Goal: Task Accomplishment & Management: Manage account settings

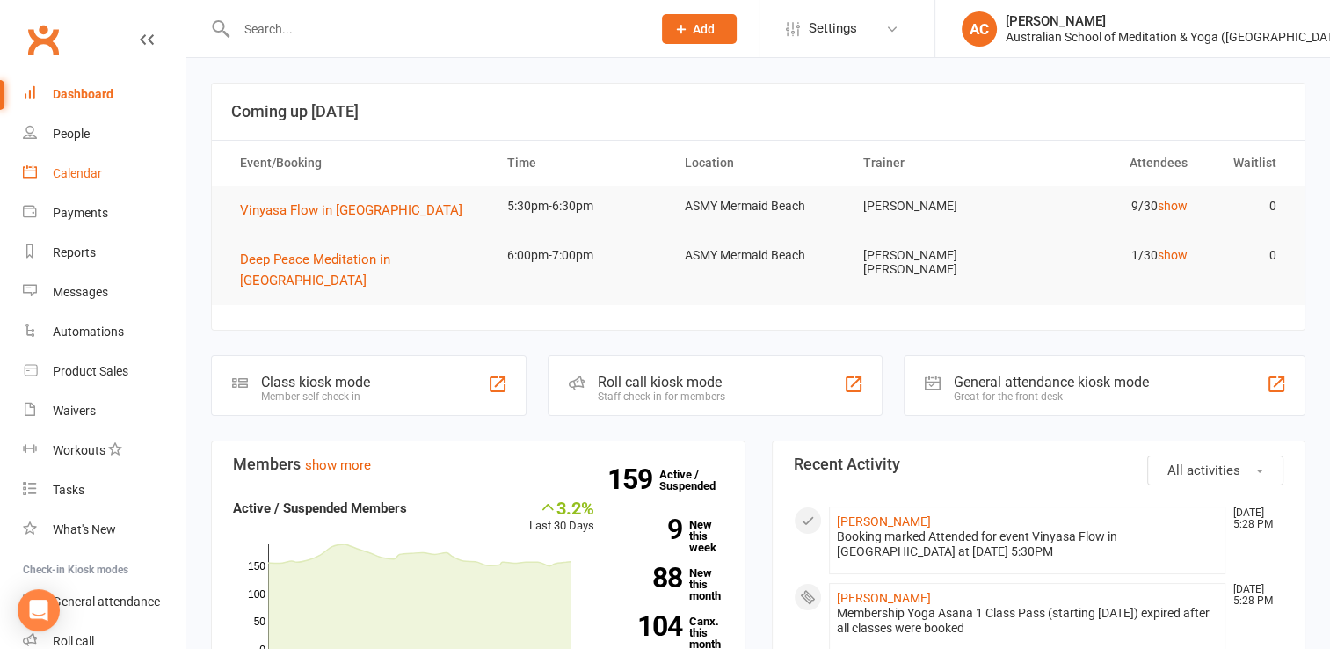
click at [84, 178] on div "Calendar" at bounding box center [77, 173] width 49 height 14
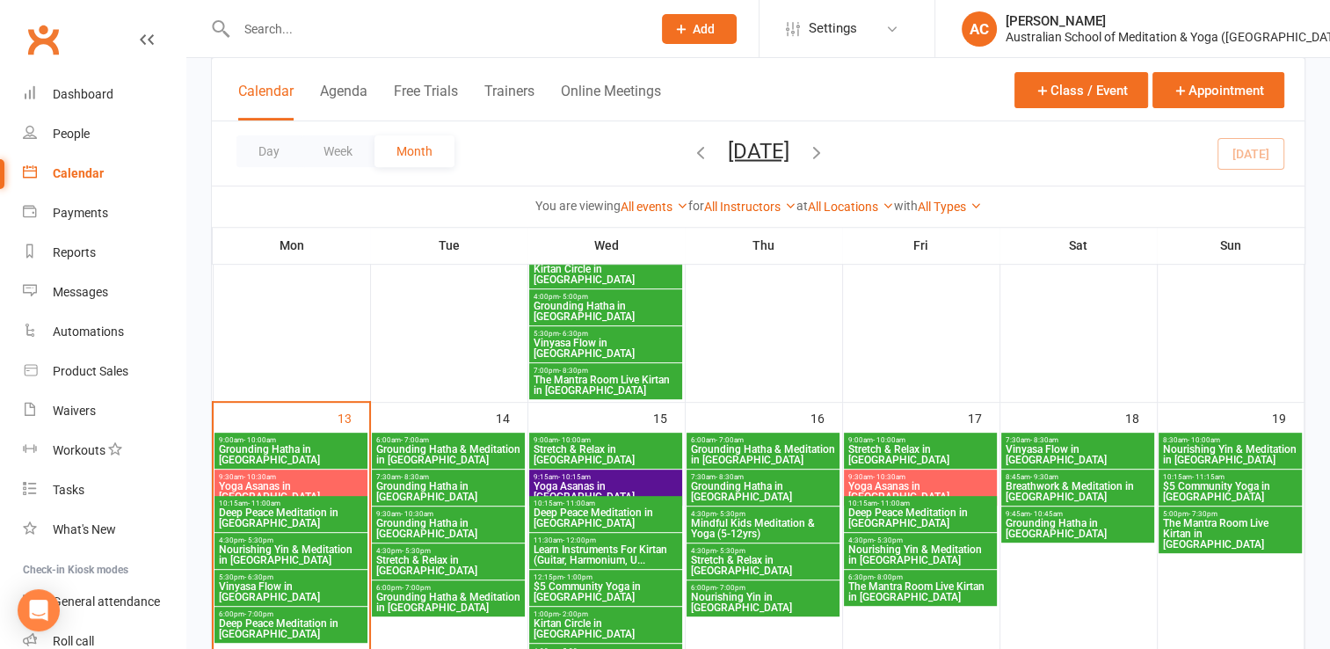
scroll to position [683, 0]
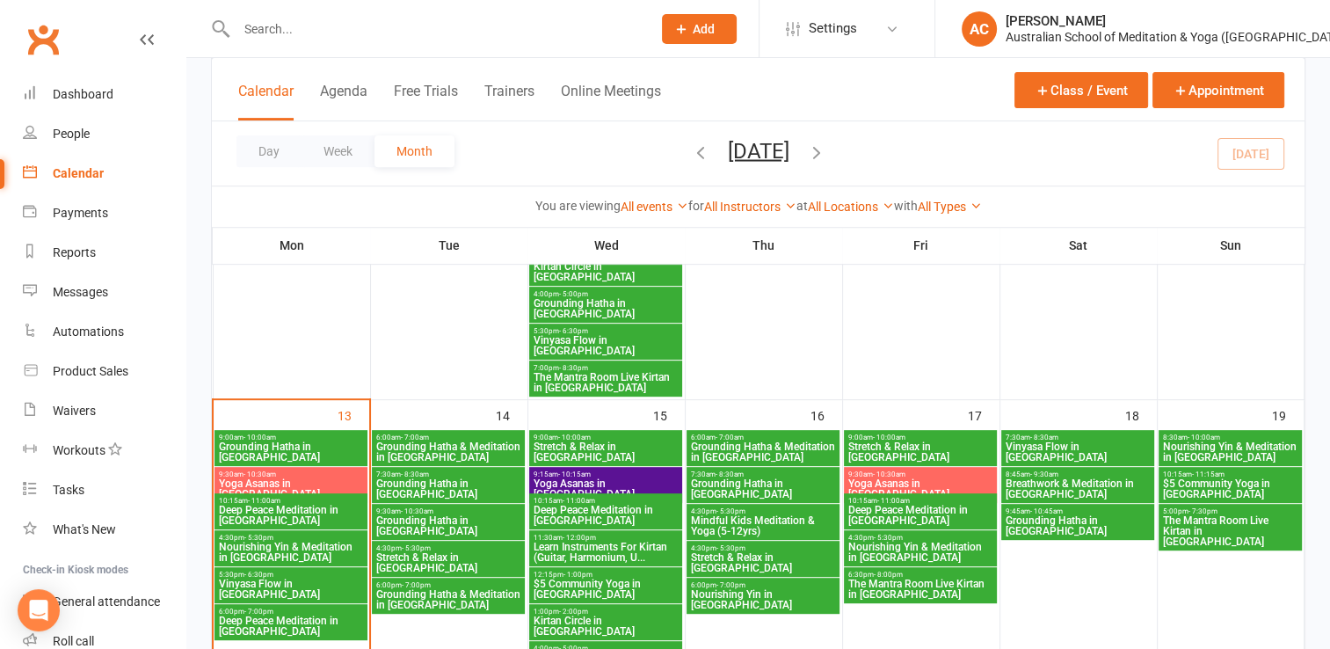
click at [747, 529] on span "Mindful Kids Meditation & Yoga (5-12yrs)" at bounding box center [763, 525] width 146 height 21
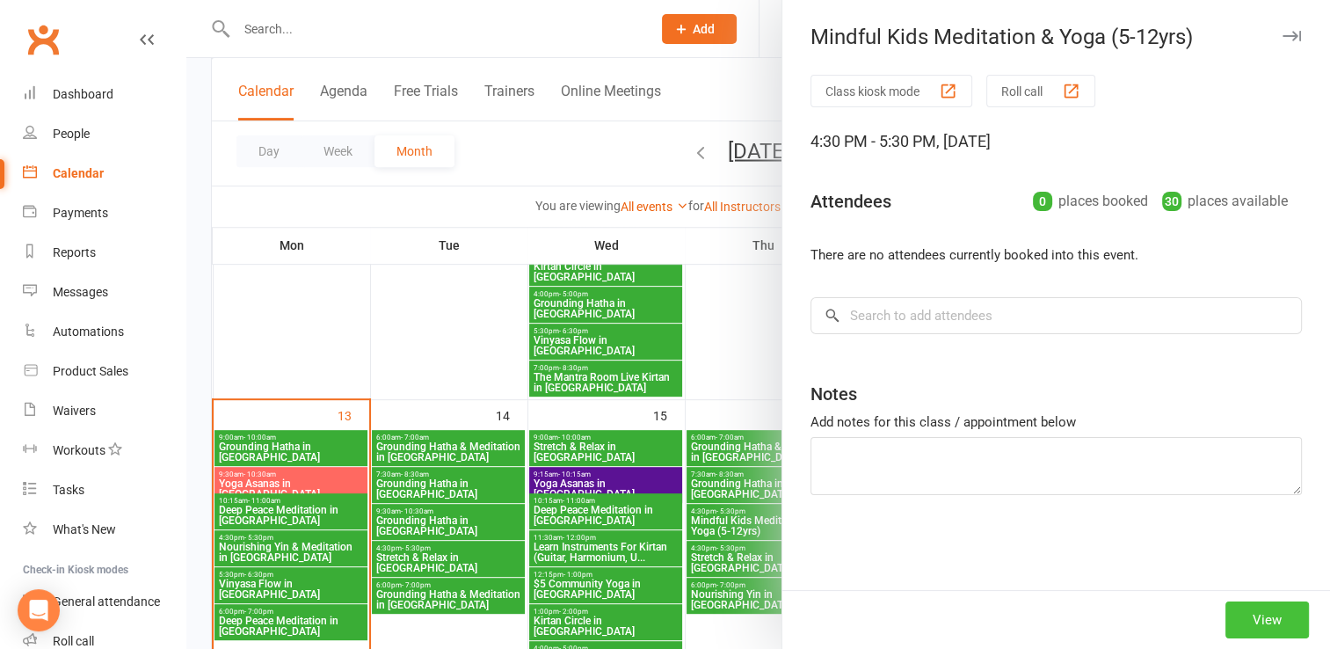
click at [1252, 615] on button "View" at bounding box center [1266, 619] width 83 height 37
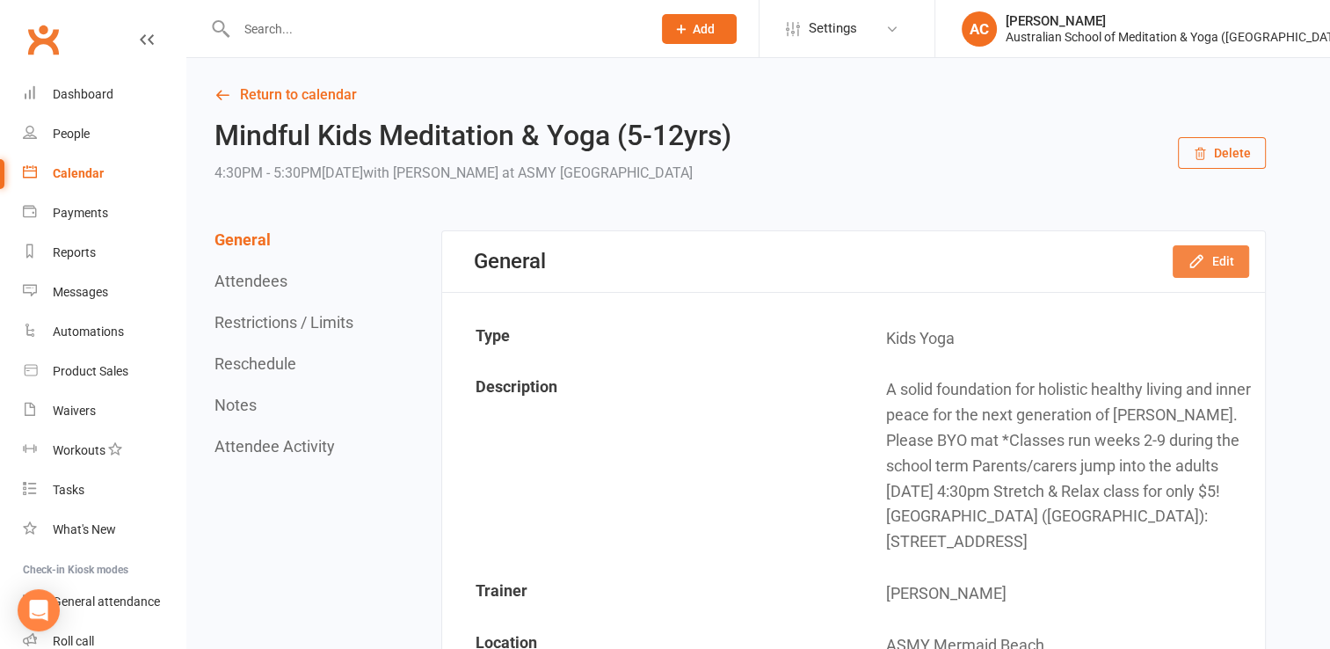
click at [1211, 266] on button "Edit" at bounding box center [1210, 261] width 76 height 32
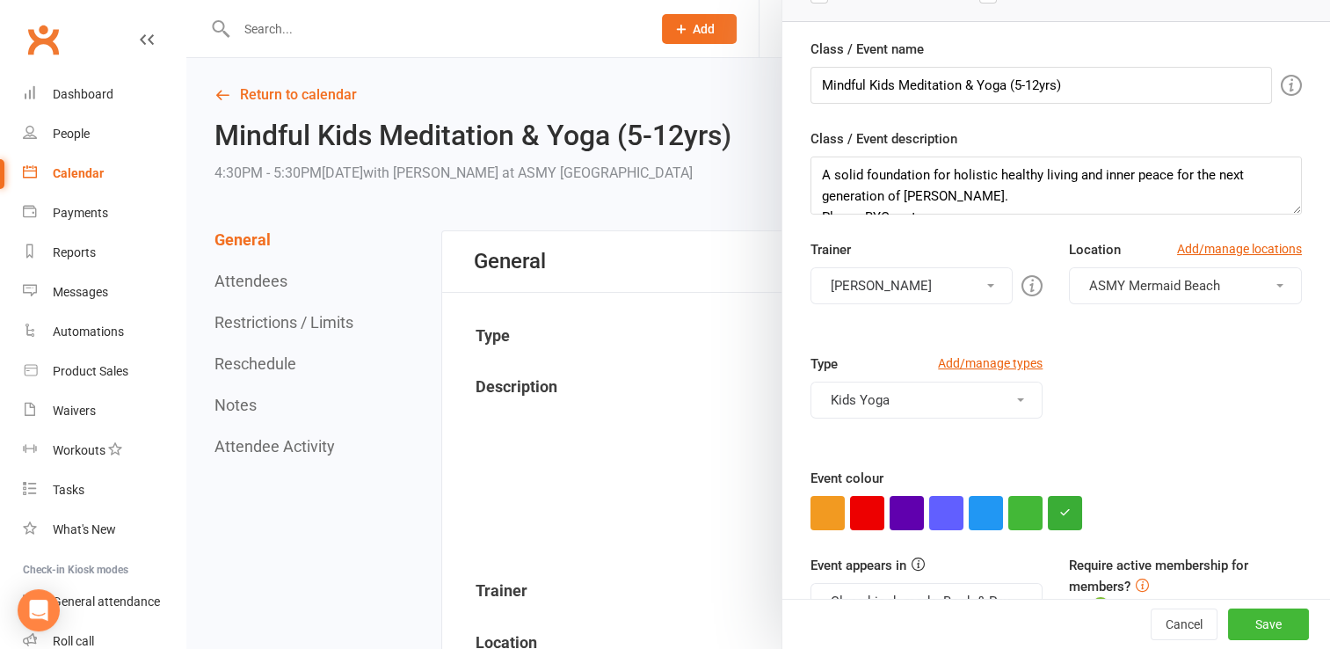
scroll to position [189, 0]
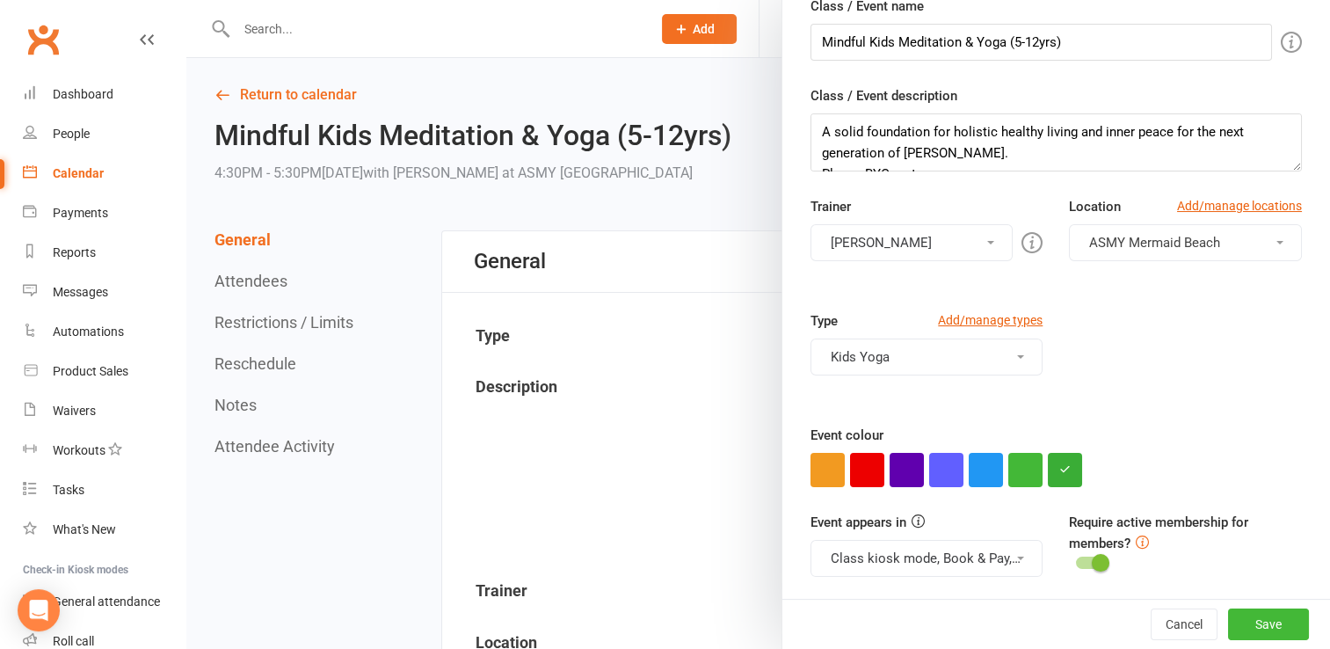
click at [893, 239] on button "[PERSON_NAME]" at bounding box center [911, 242] width 203 height 37
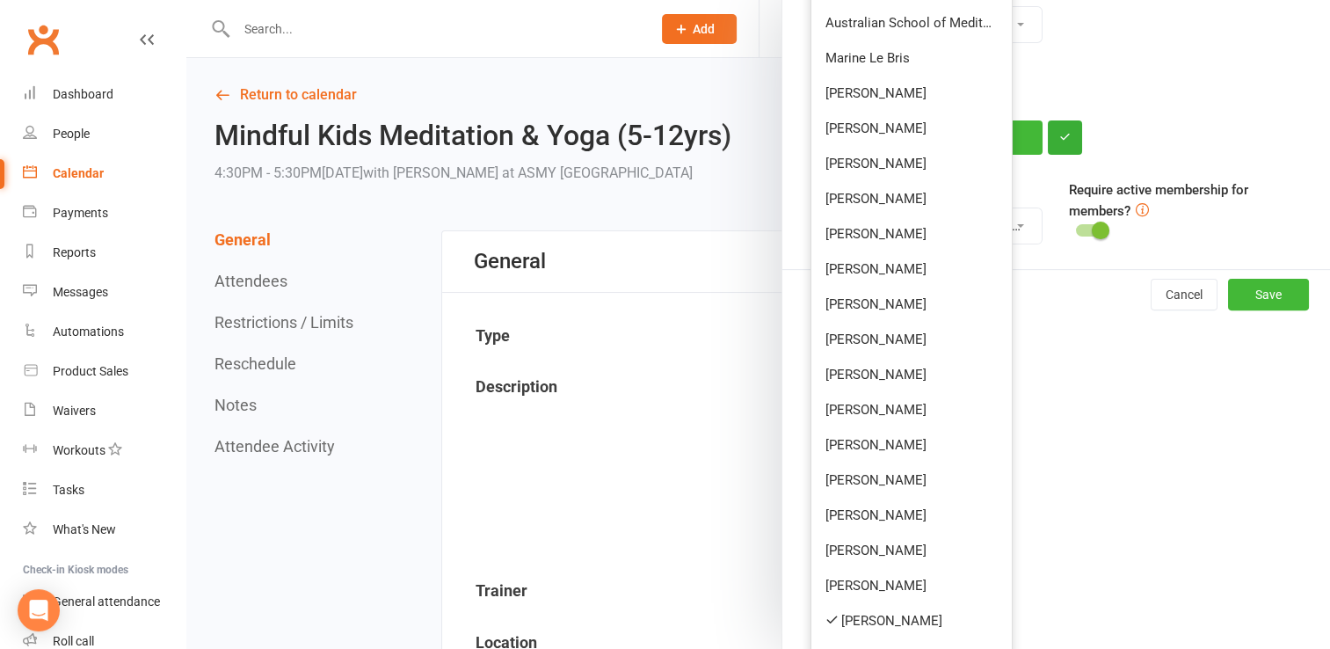
scroll to position [561, 0]
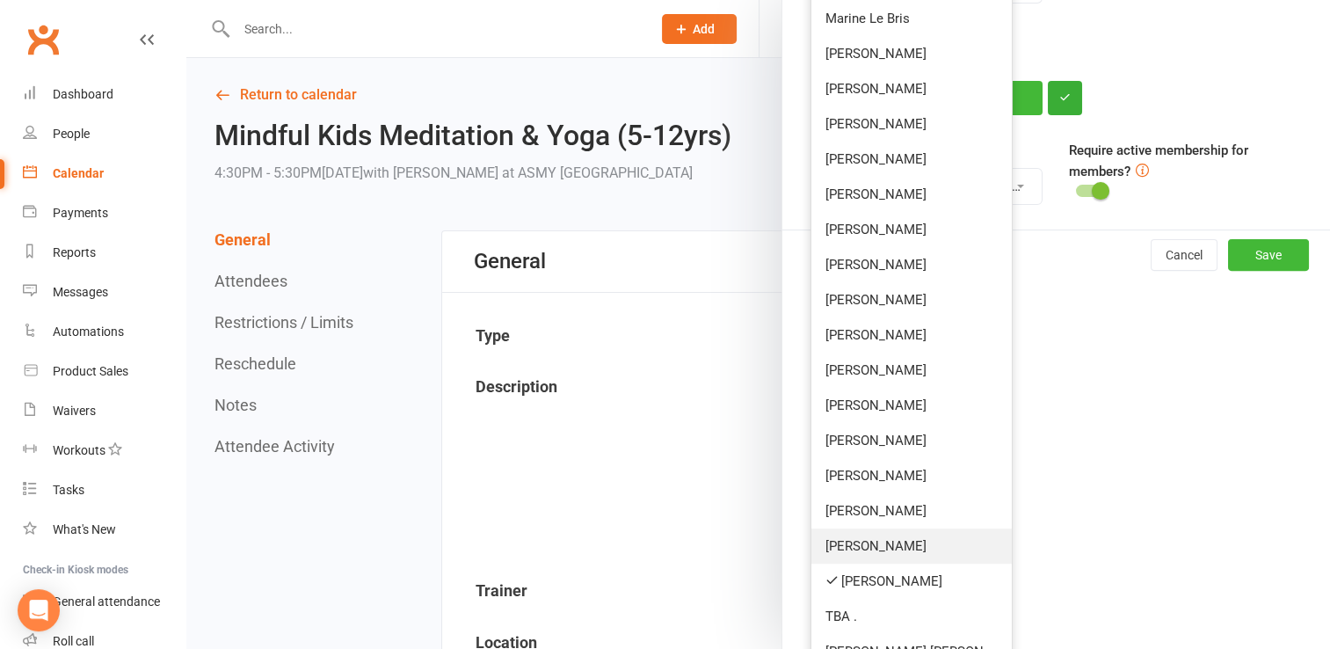
click at [879, 549] on link "[PERSON_NAME]" at bounding box center [911, 545] width 201 height 35
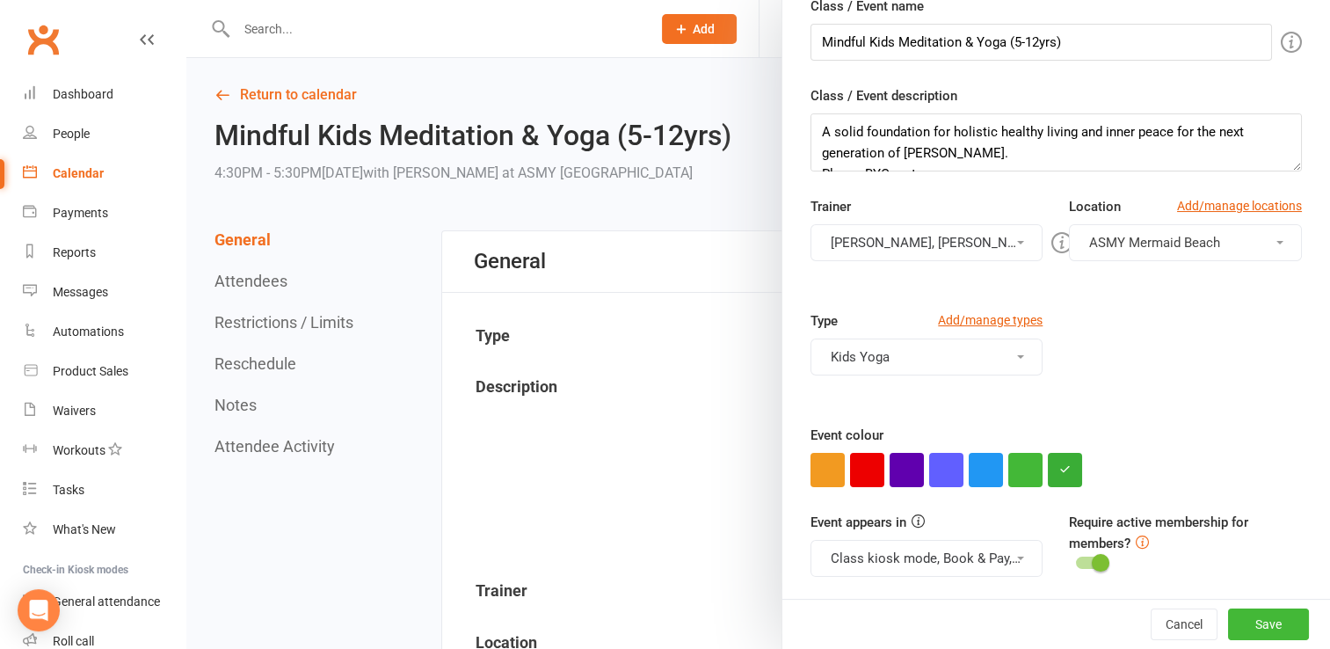
click at [983, 243] on button "[PERSON_NAME], [PERSON_NAME]" at bounding box center [926, 242] width 233 height 37
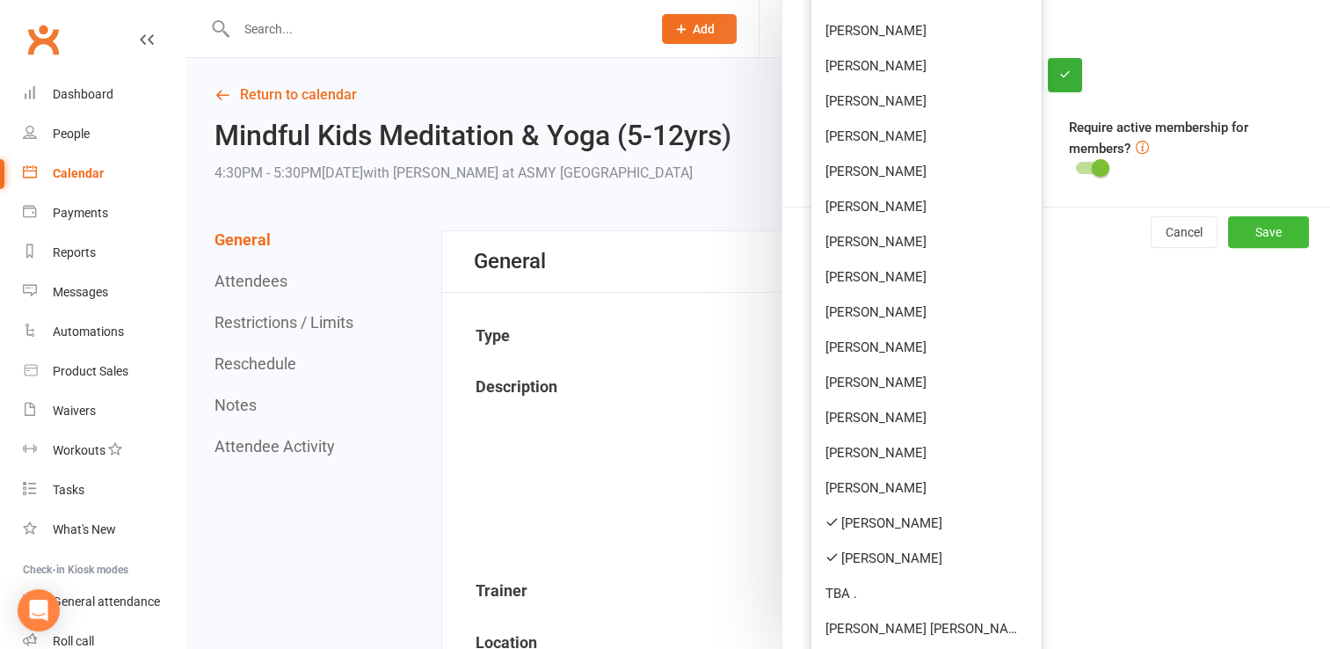
scroll to position [587, 0]
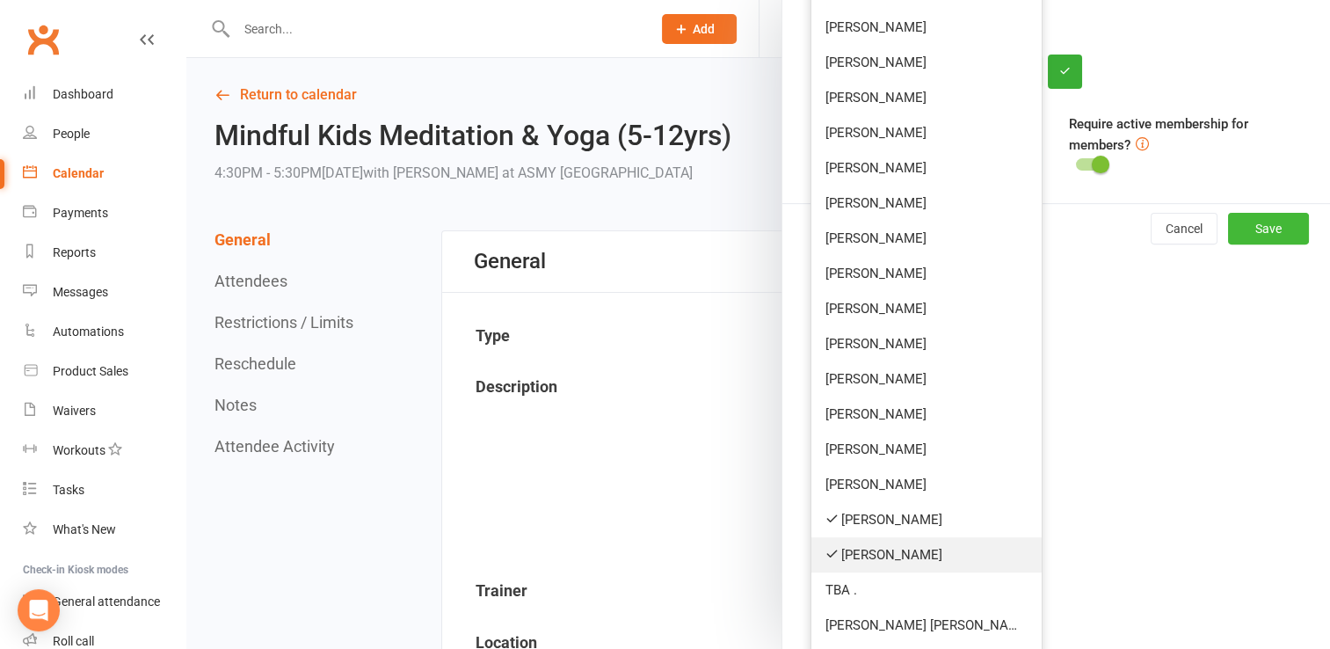
click at [896, 548] on link "[PERSON_NAME]" at bounding box center [926, 554] width 231 height 35
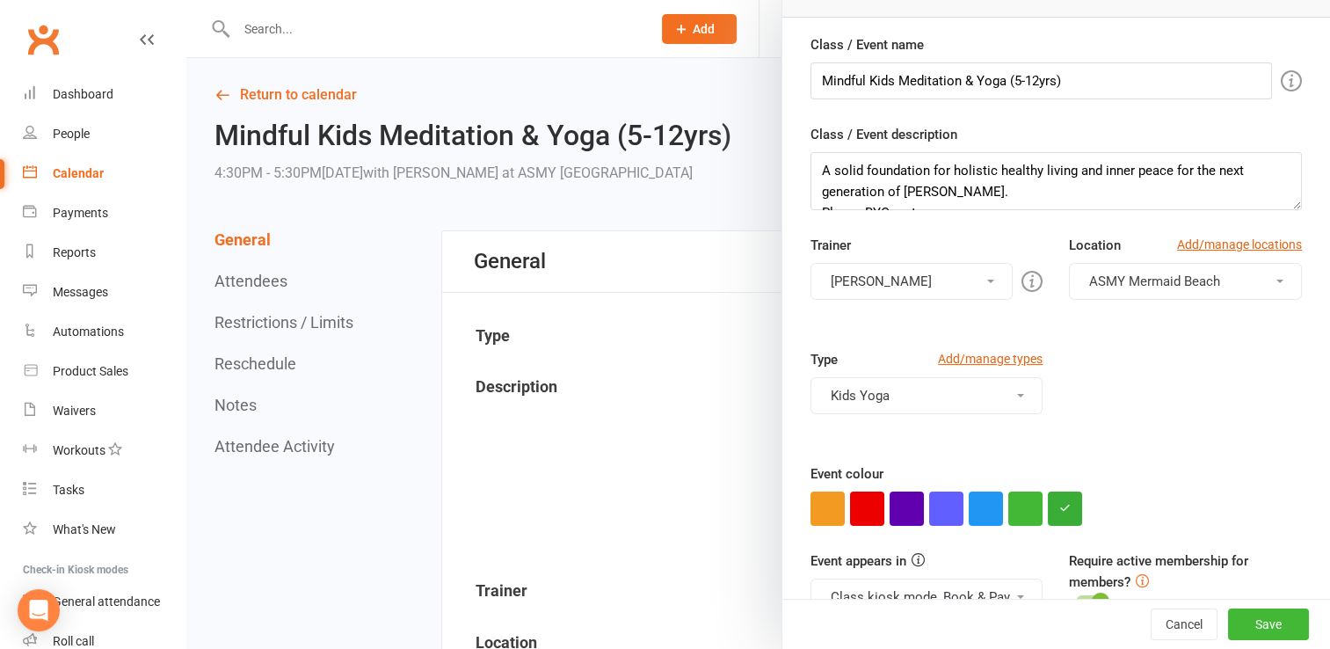
scroll to position [171, 0]
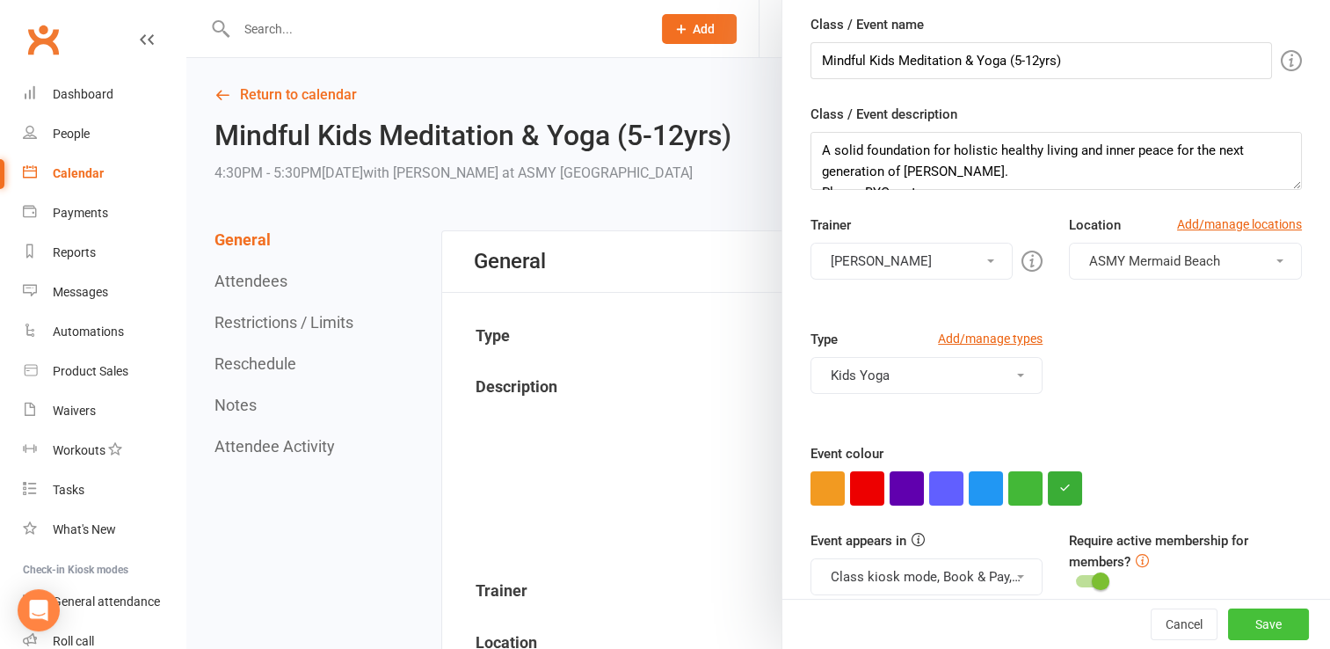
click at [1245, 616] on button "Save" at bounding box center [1268, 624] width 81 height 32
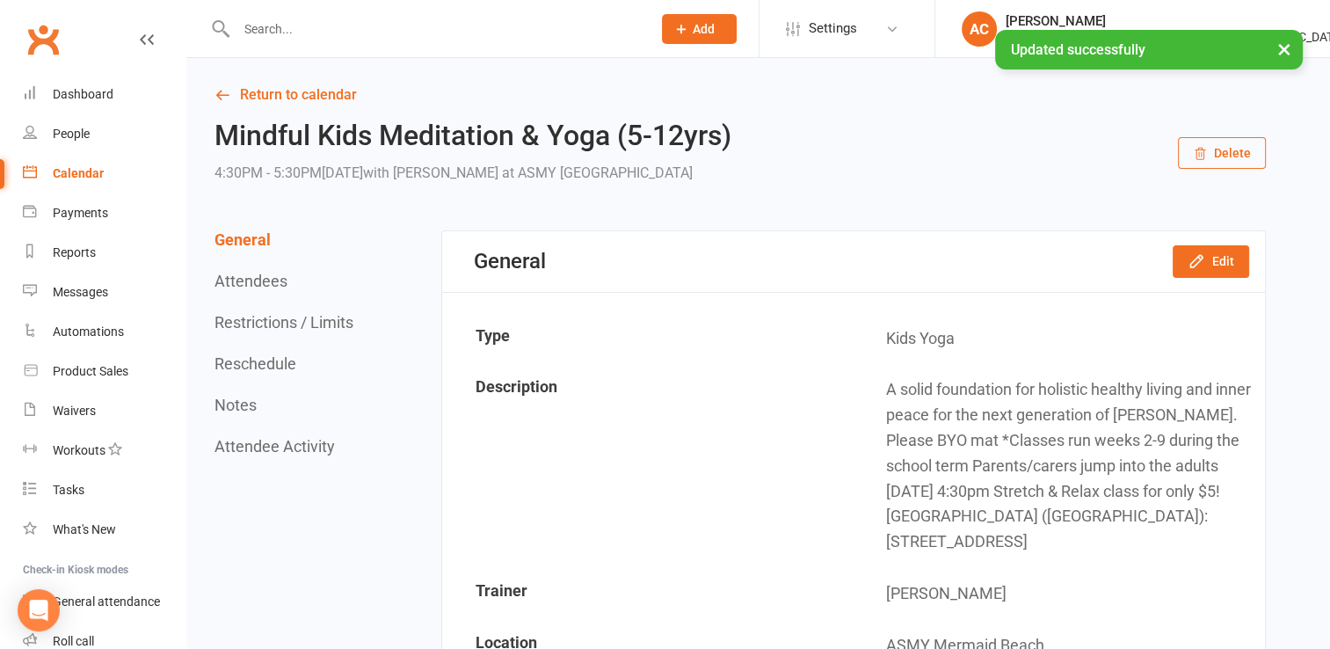
click at [81, 163] on link "Calendar" at bounding box center [104, 174] width 163 height 40
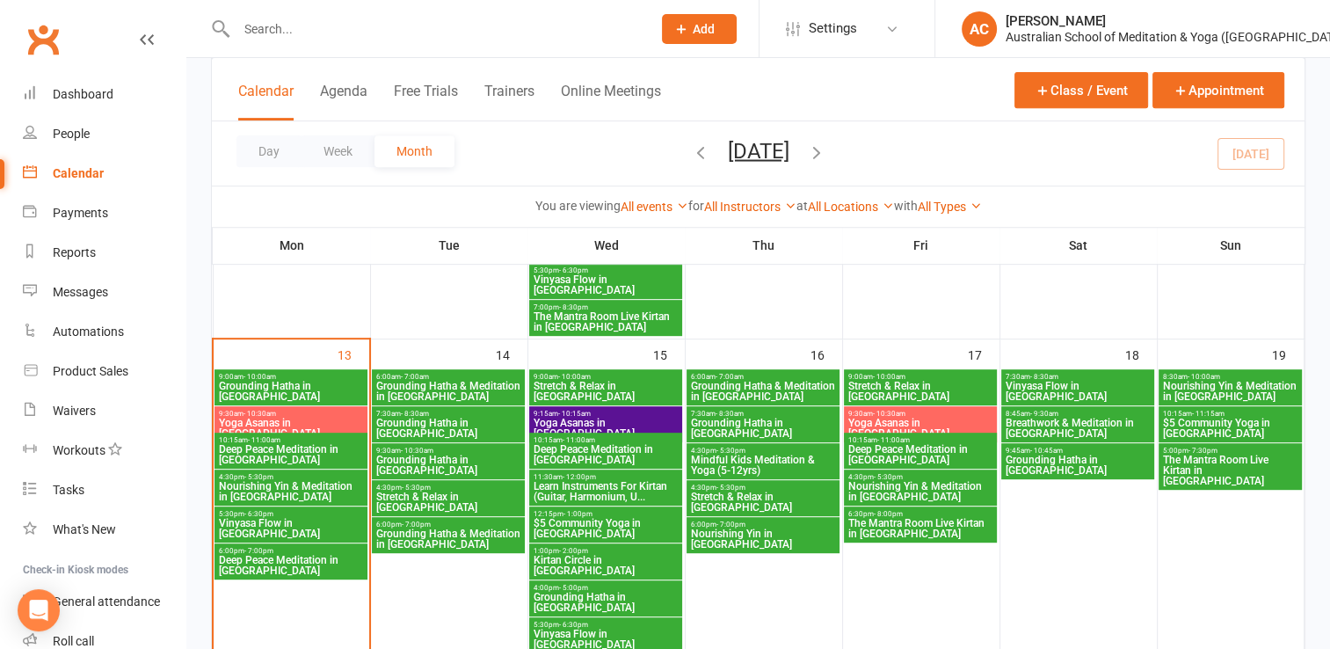
scroll to position [759, 0]
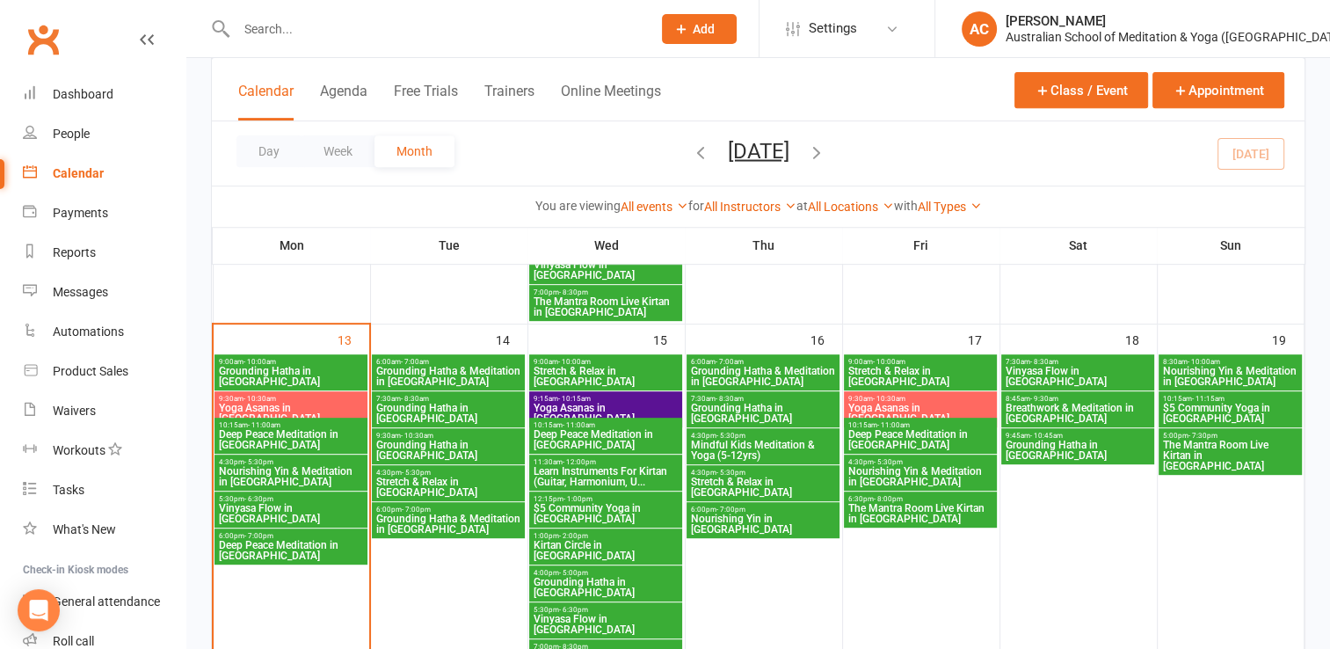
click at [756, 446] on span "Mindful Kids Meditation & Yoga (5-12yrs)" at bounding box center [763, 449] width 146 height 21
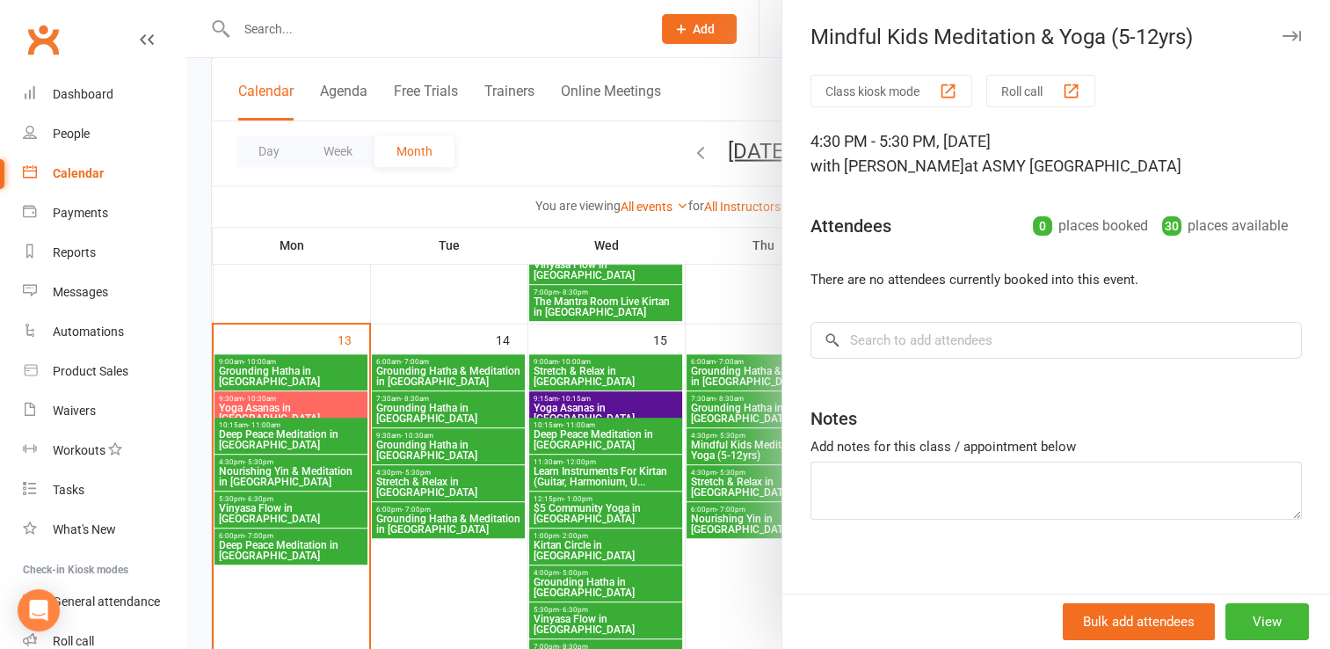
click at [1282, 38] on icon "button" at bounding box center [1291, 36] width 18 height 11
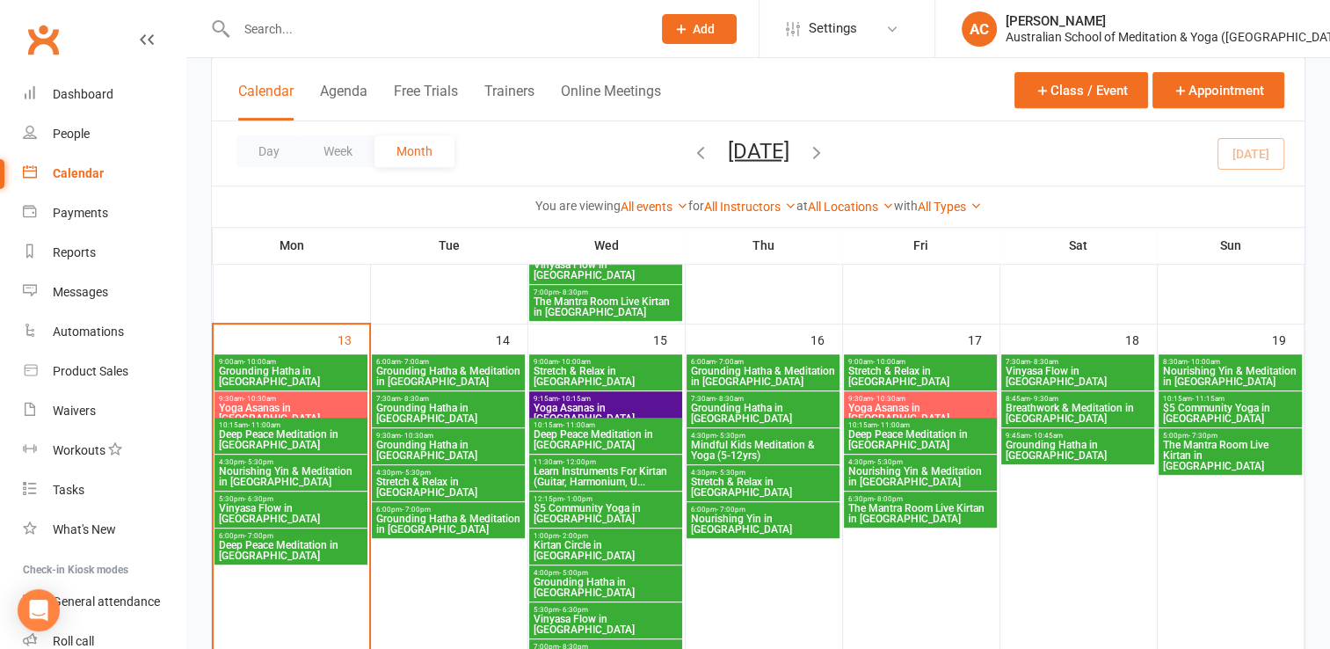
click at [752, 515] on span "Nourishing Yin in [GEOGRAPHIC_DATA]" at bounding box center [763, 523] width 146 height 21
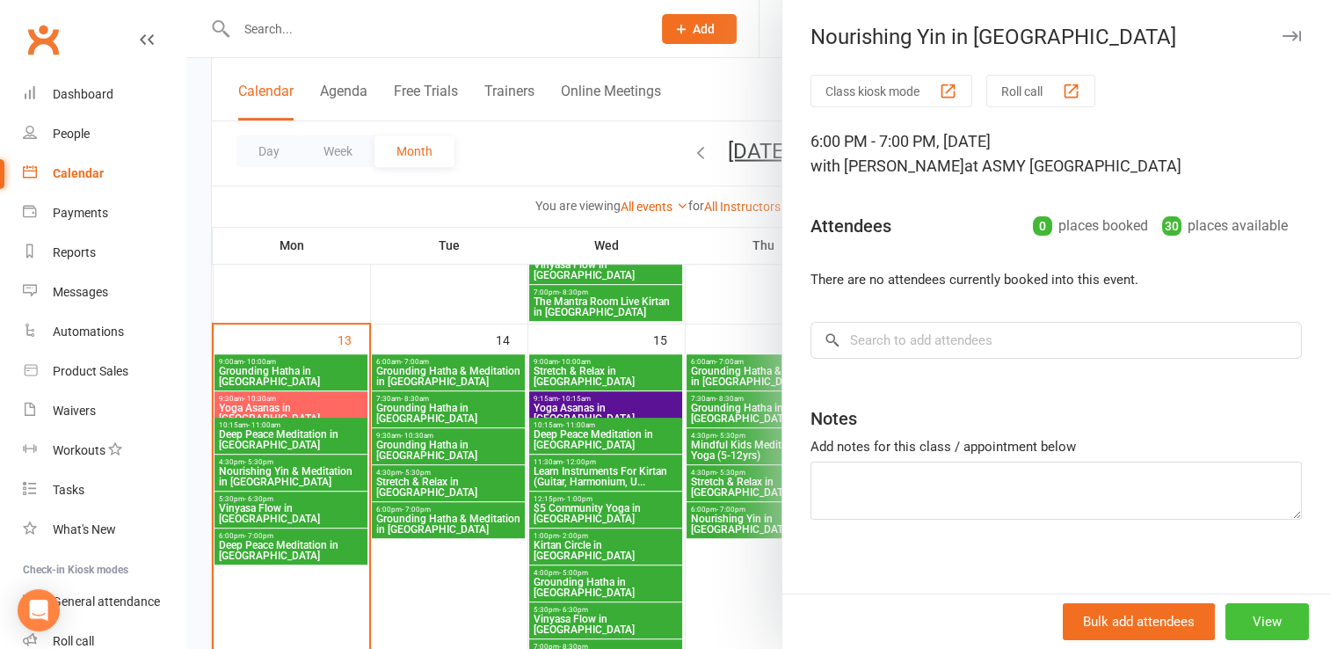
click at [1235, 613] on button "View" at bounding box center [1266, 621] width 83 height 37
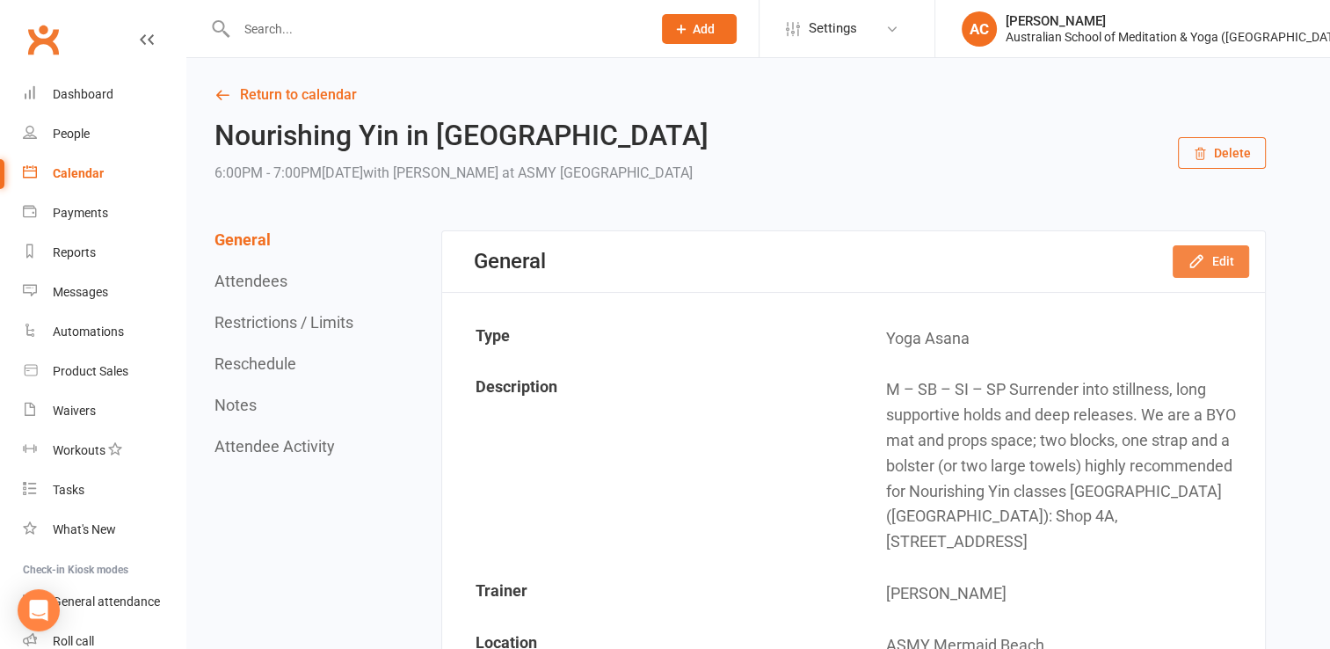
click at [1220, 253] on button "Edit" at bounding box center [1210, 261] width 76 height 32
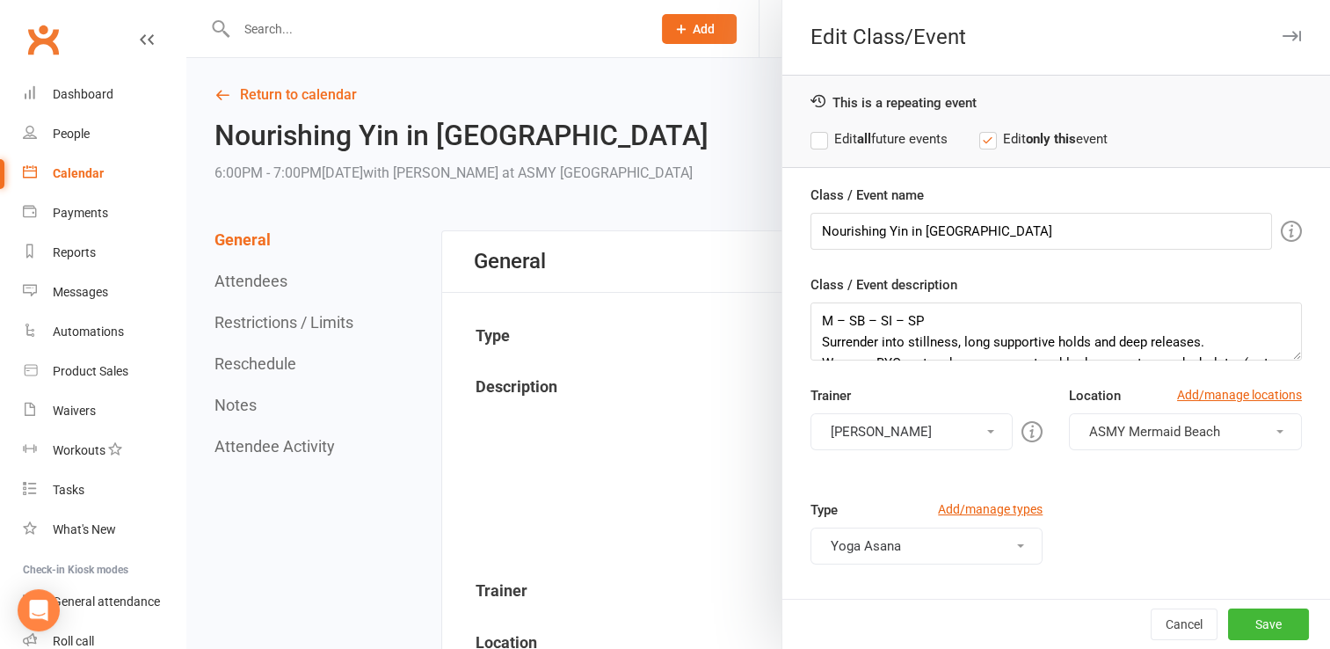
click at [925, 443] on button "[PERSON_NAME]" at bounding box center [911, 431] width 203 height 37
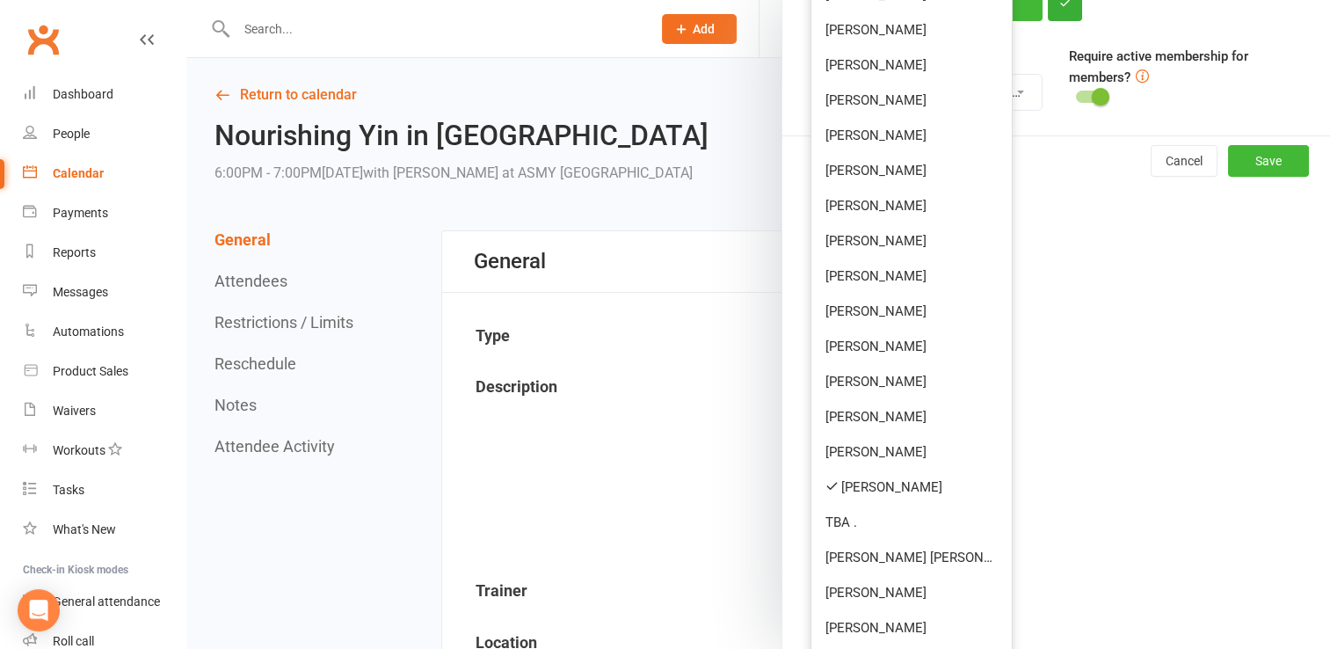
scroll to position [660, 0]
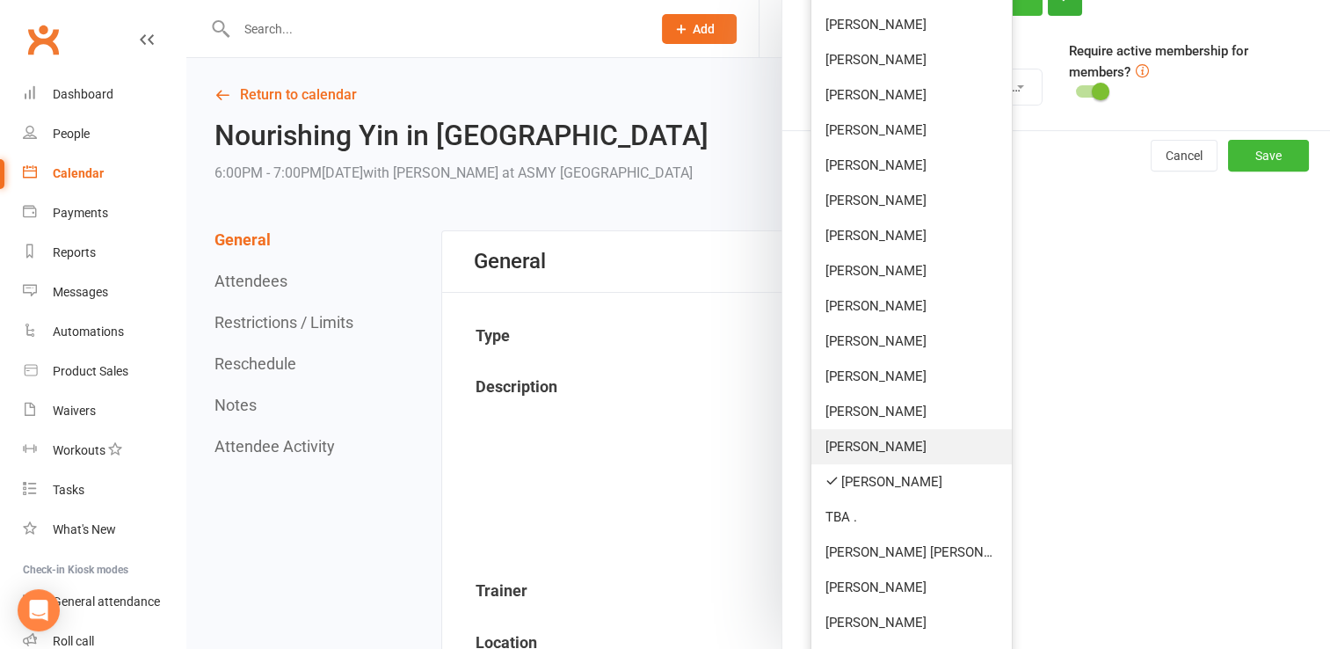
click at [861, 446] on link "[PERSON_NAME]" at bounding box center [911, 446] width 201 height 35
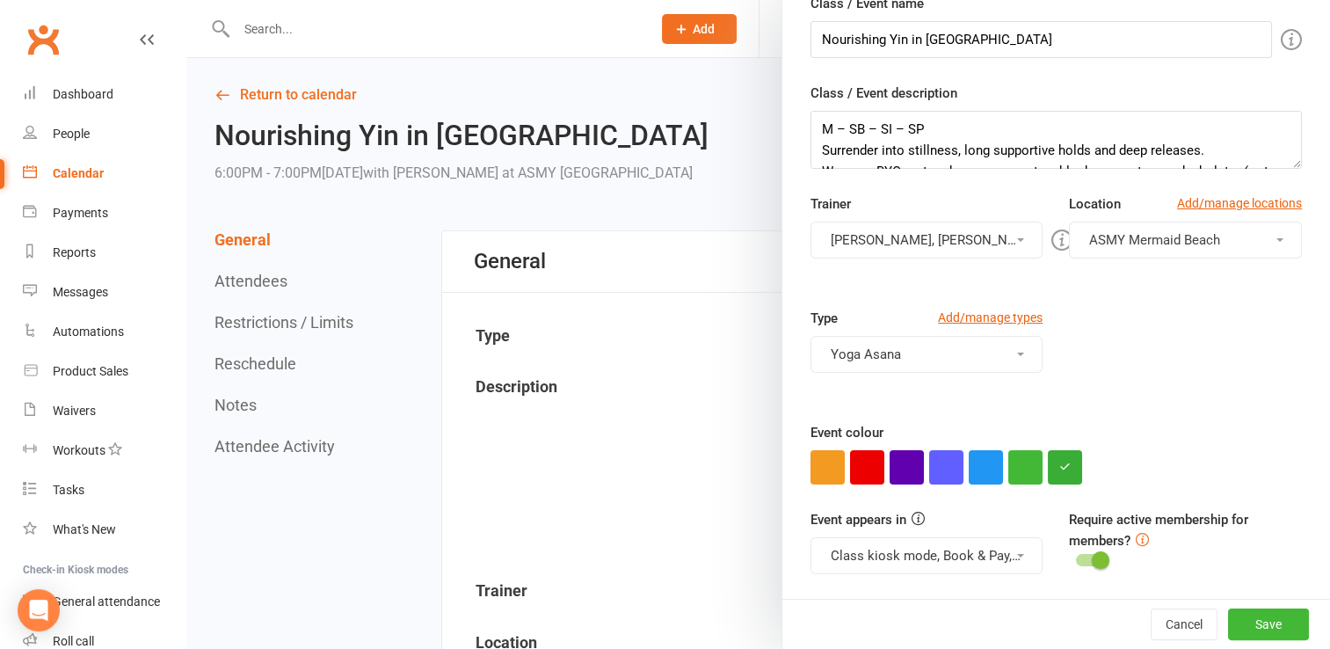
scroll to position [189, 0]
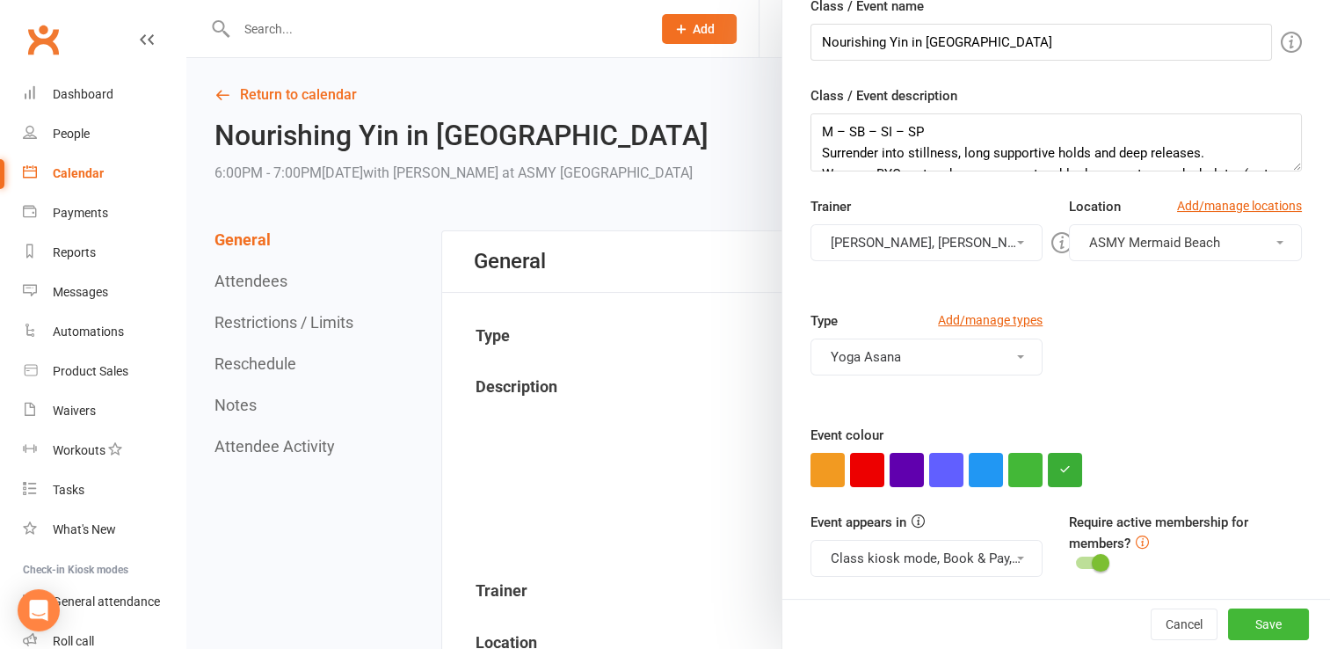
click at [926, 234] on button "[PERSON_NAME], [PERSON_NAME]" at bounding box center [926, 242] width 233 height 37
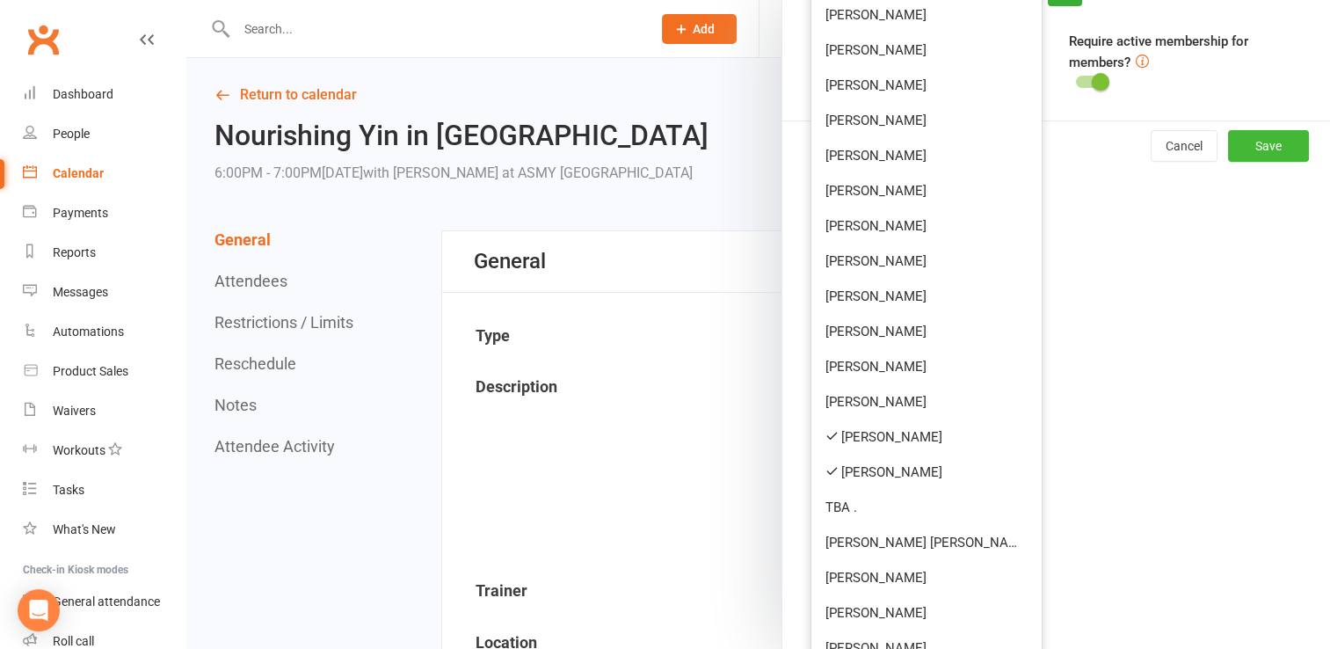
scroll to position [675, 0]
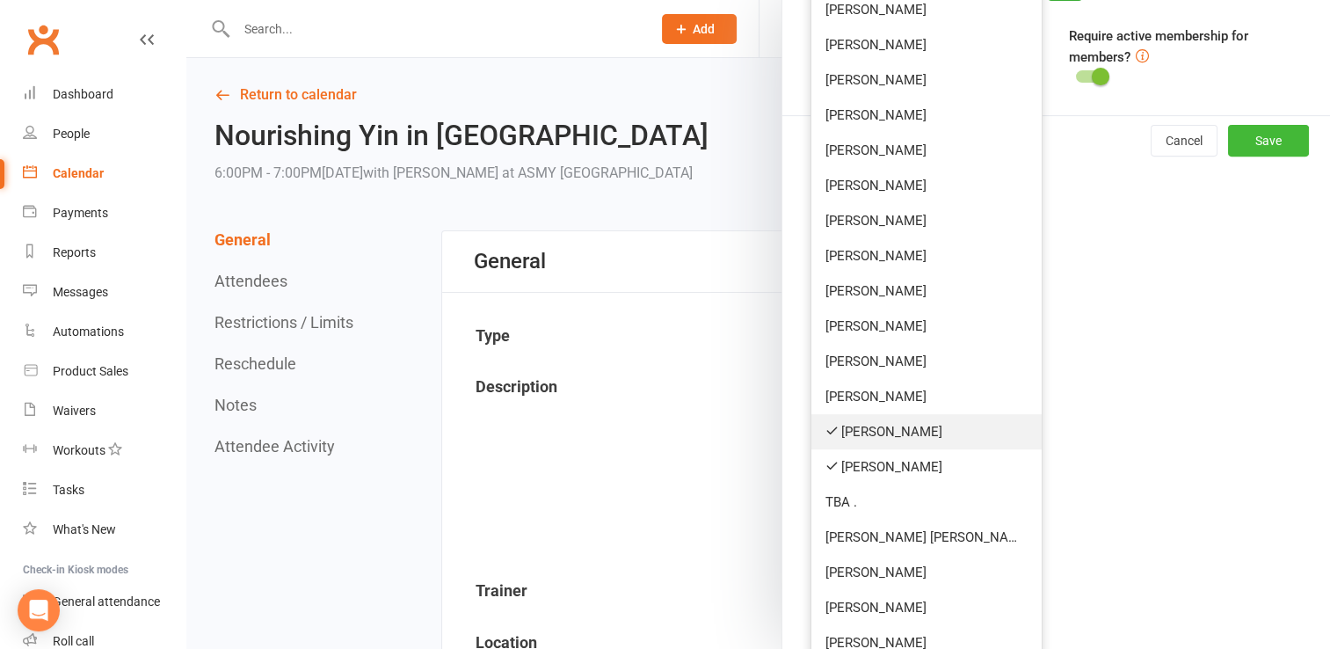
click at [907, 427] on link "[PERSON_NAME]" at bounding box center [926, 431] width 231 height 35
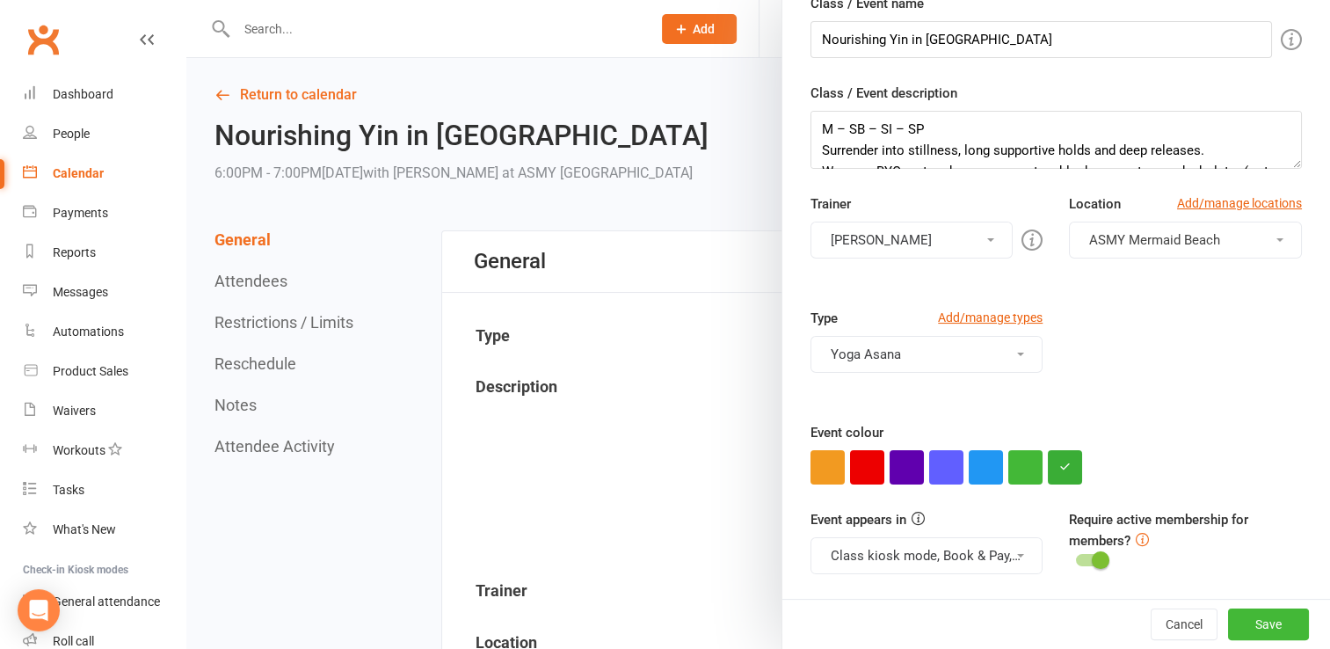
scroll to position [189, 0]
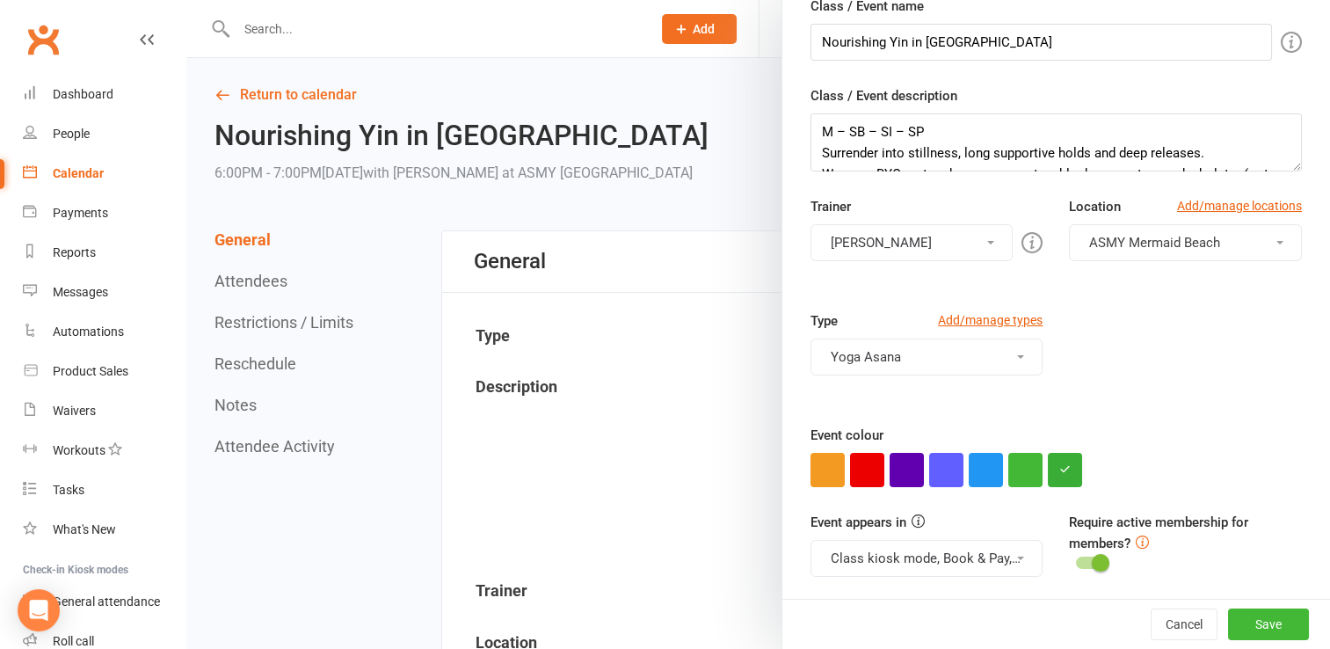
click at [931, 234] on button "[PERSON_NAME]" at bounding box center [911, 242] width 203 height 37
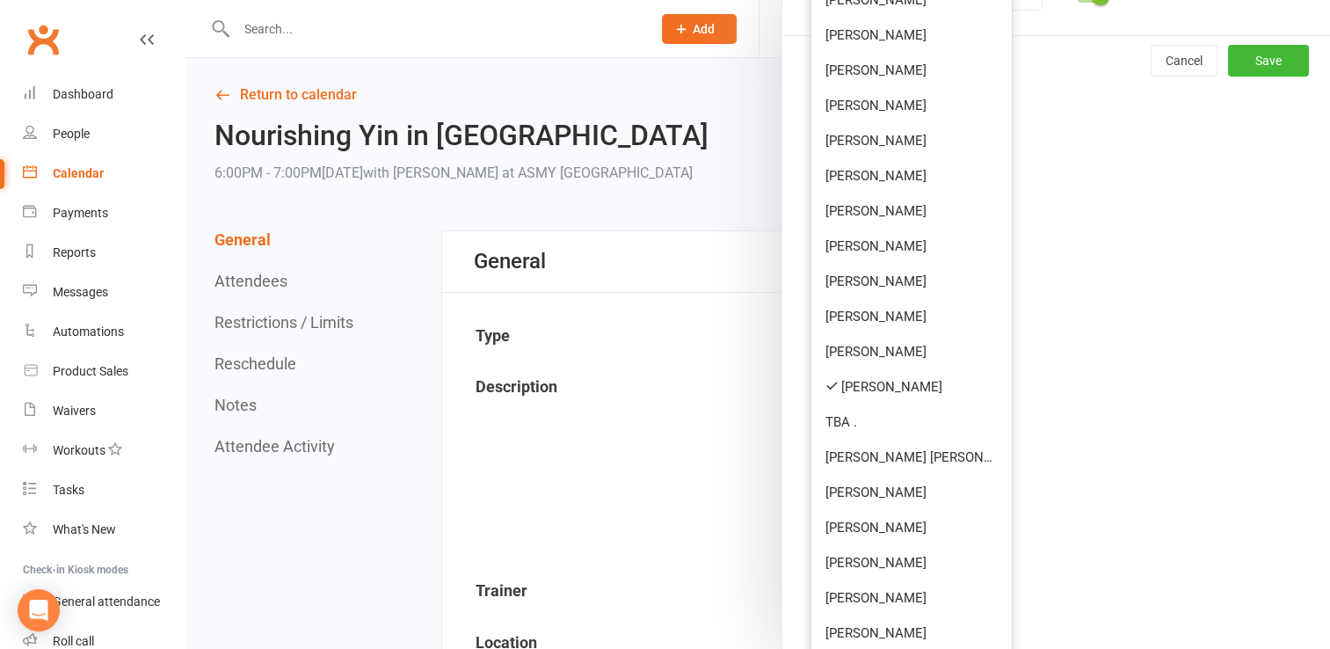
scroll to position [830, 0]
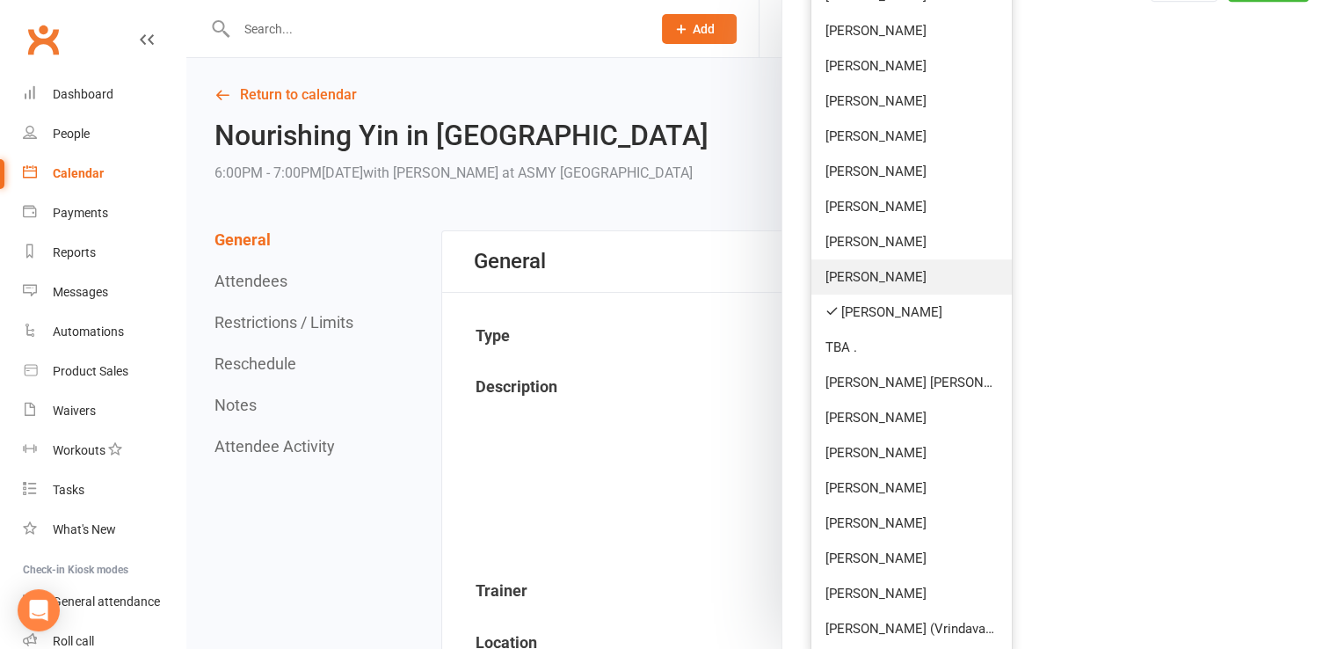
click at [889, 290] on link "[PERSON_NAME]" at bounding box center [911, 276] width 201 height 35
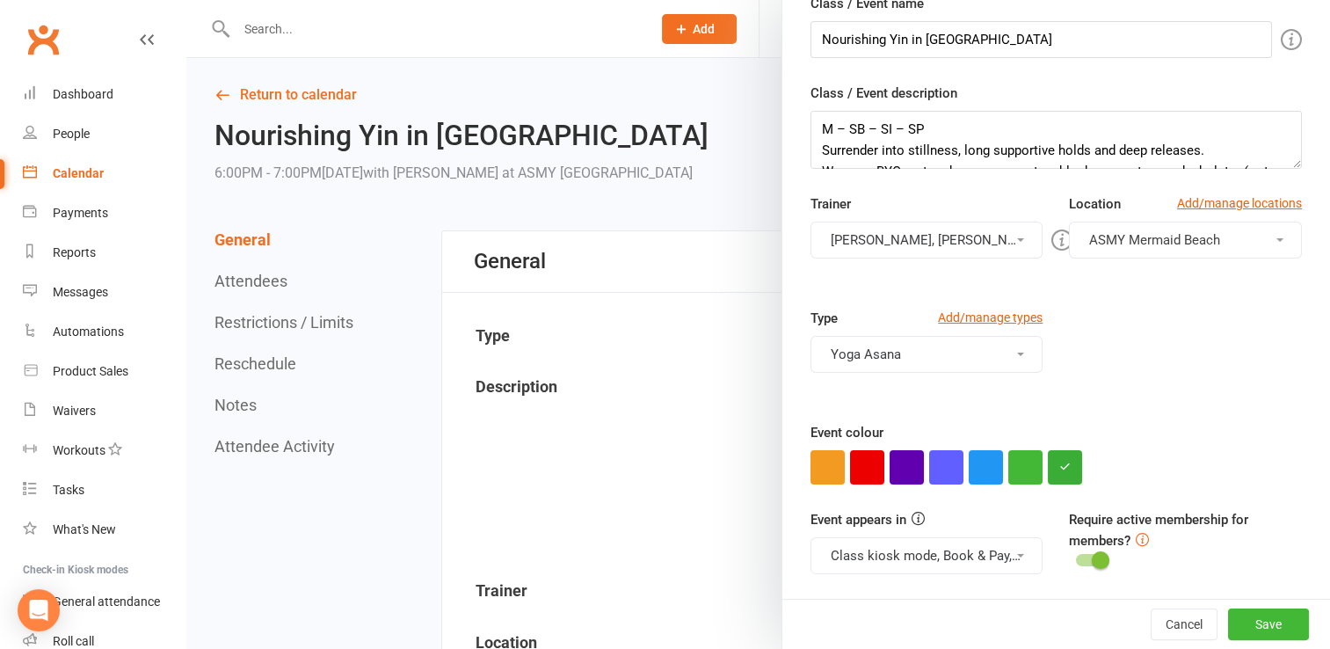
scroll to position [189, 0]
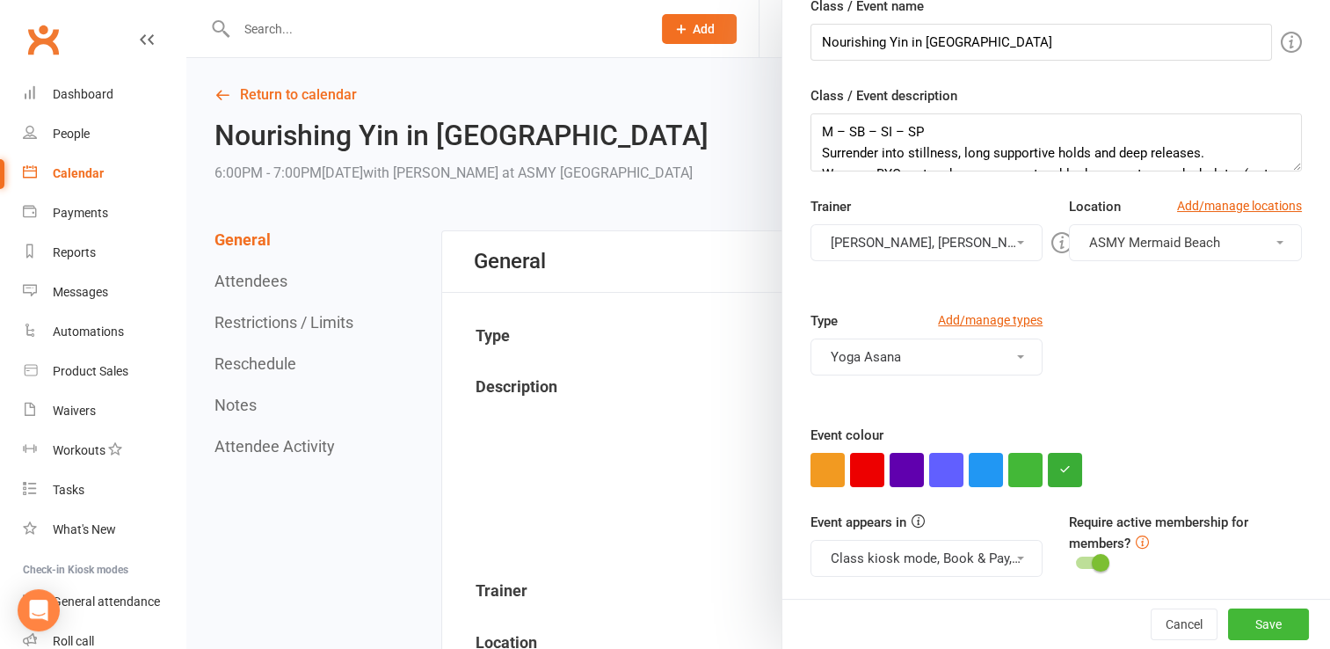
click at [967, 245] on button "[PERSON_NAME], [PERSON_NAME]" at bounding box center [926, 242] width 233 height 37
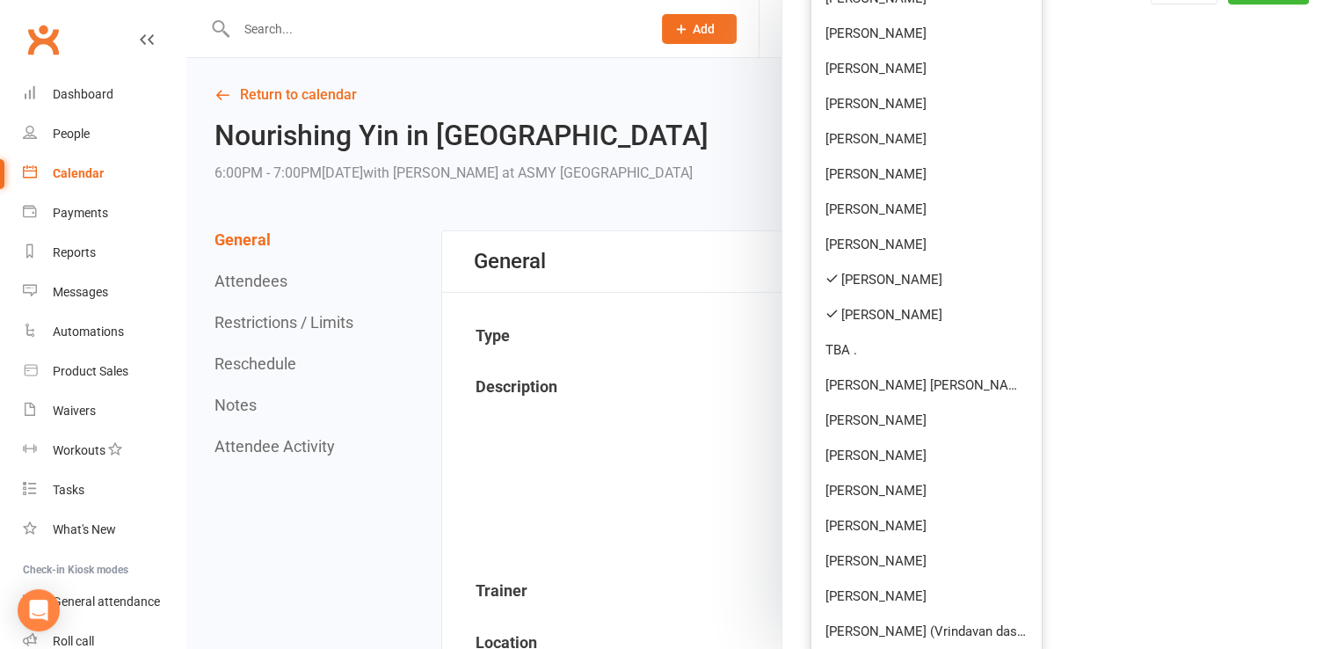
scroll to position [829, 0]
click at [859, 318] on link "[PERSON_NAME]" at bounding box center [926, 312] width 231 height 35
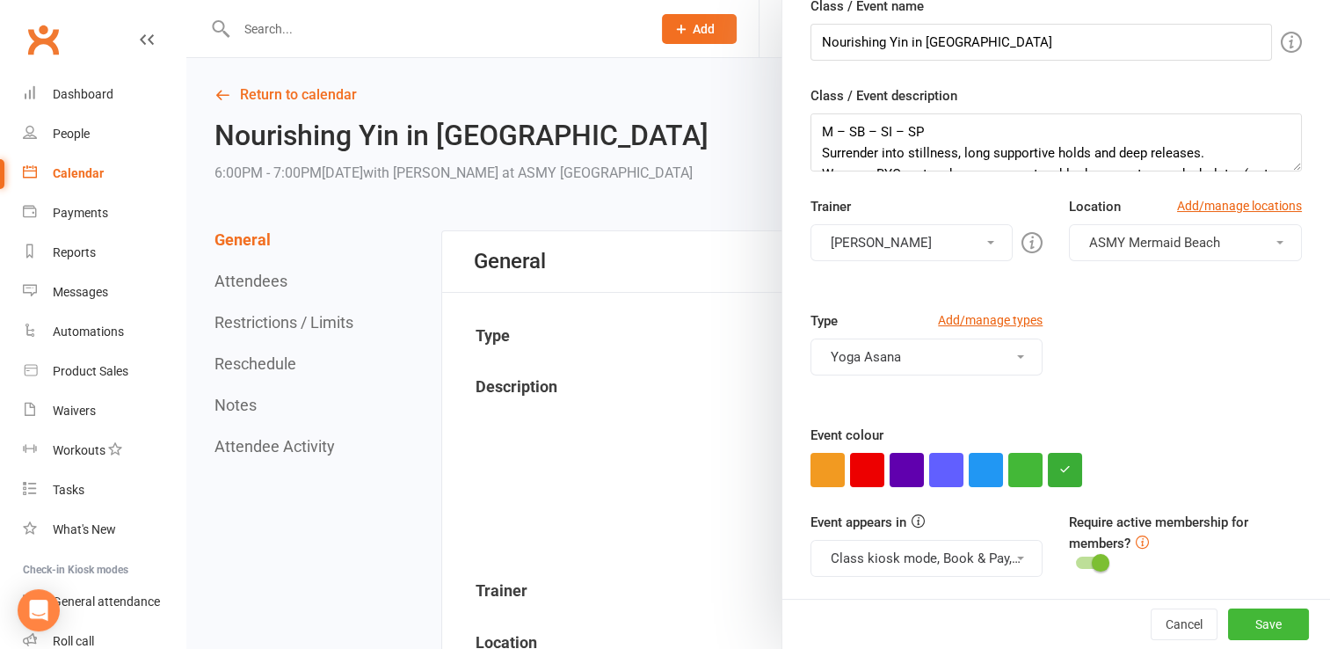
click at [1301, 417] on div "Class / Event name Nourishing Yin in [GEOGRAPHIC_DATA] Class / Event descriptio…" at bounding box center [1056, 299] width 548 height 606
click at [1232, 620] on button "Save" at bounding box center [1268, 624] width 81 height 32
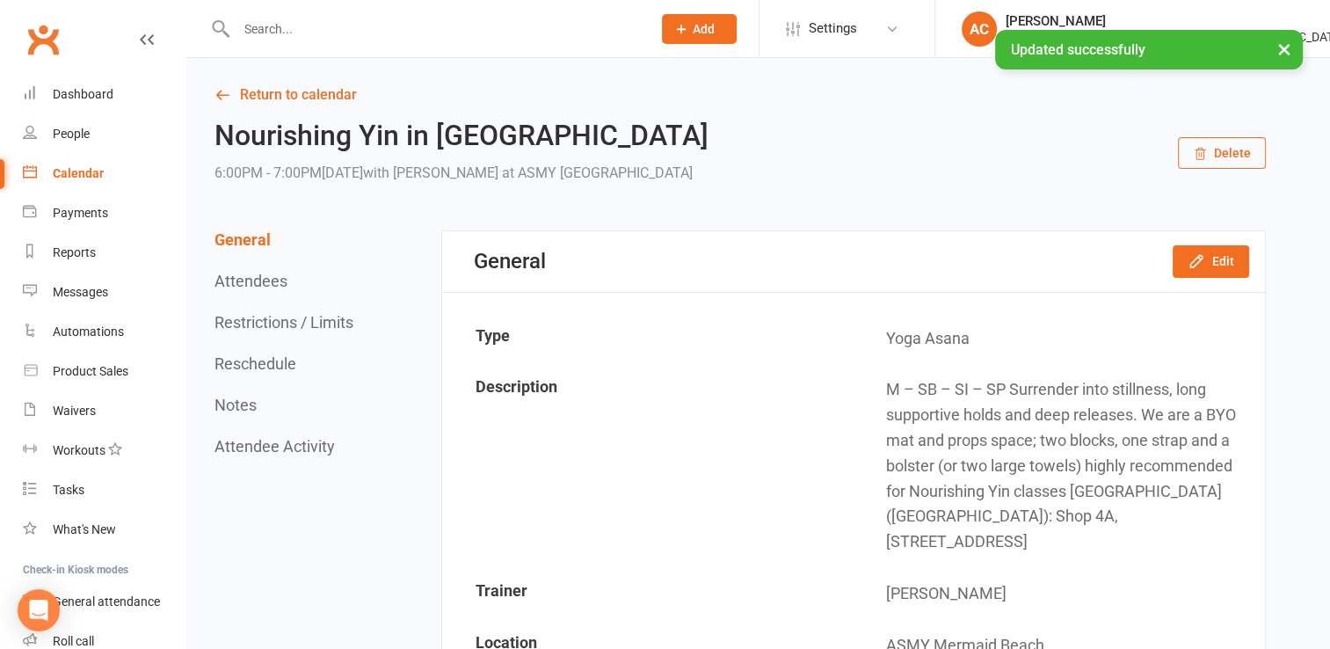
click at [88, 172] on div "Calendar" at bounding box center [78, 173] width 51 height 14
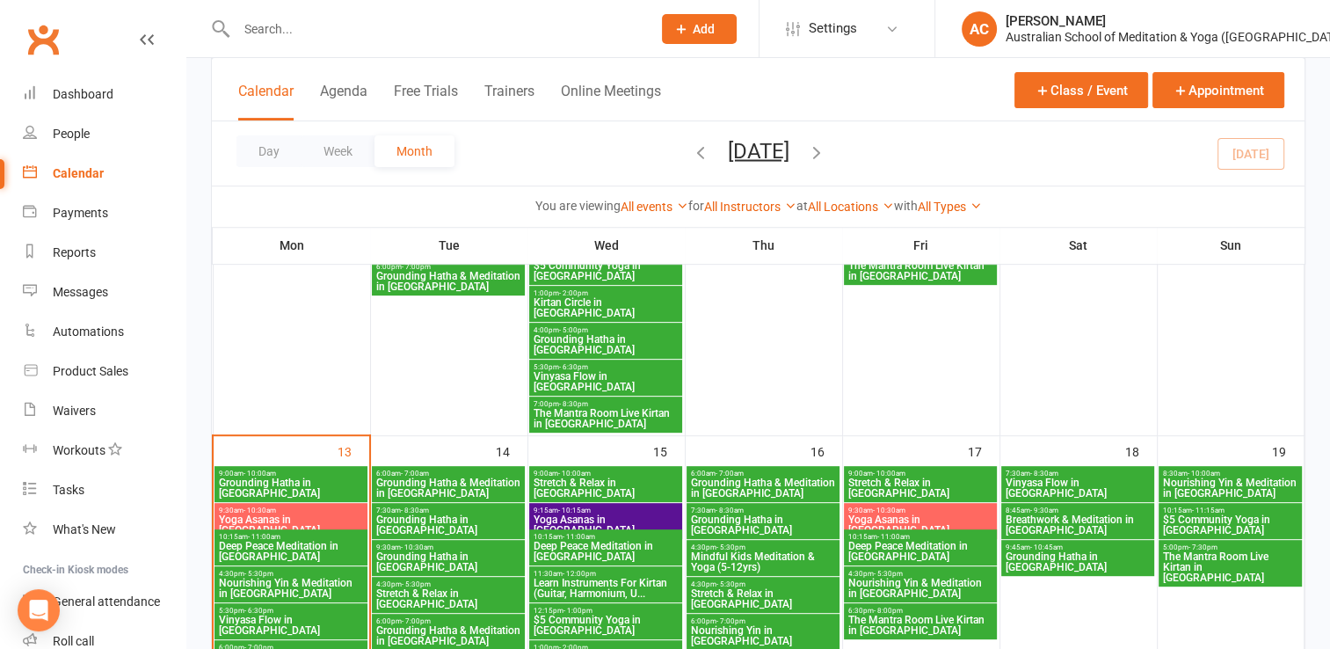
scroll to position [756, 0]
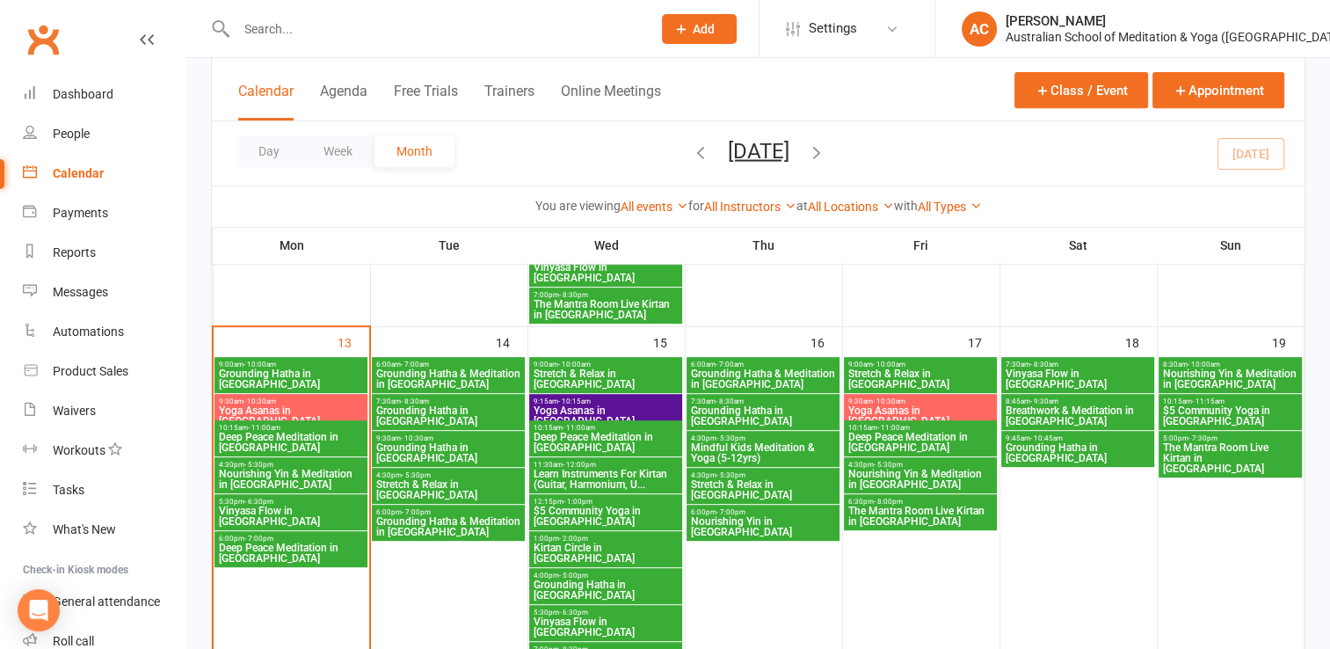
click at [747, 446] on span "Mindful Kids Meditation & Yoga (5-12yrs)" at bounding box center [763, 452] width 146 height 21
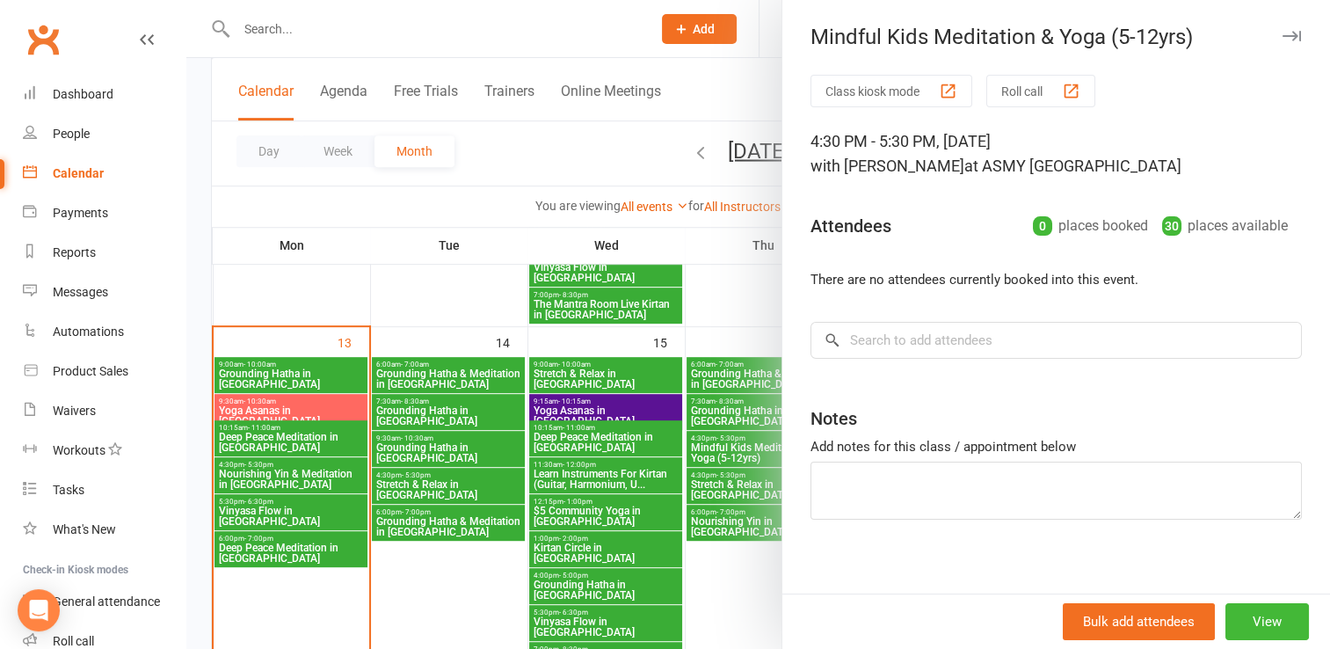
click at [1282, 31] on icon "button" at bounding box center [1291, 36] width 18 height 11
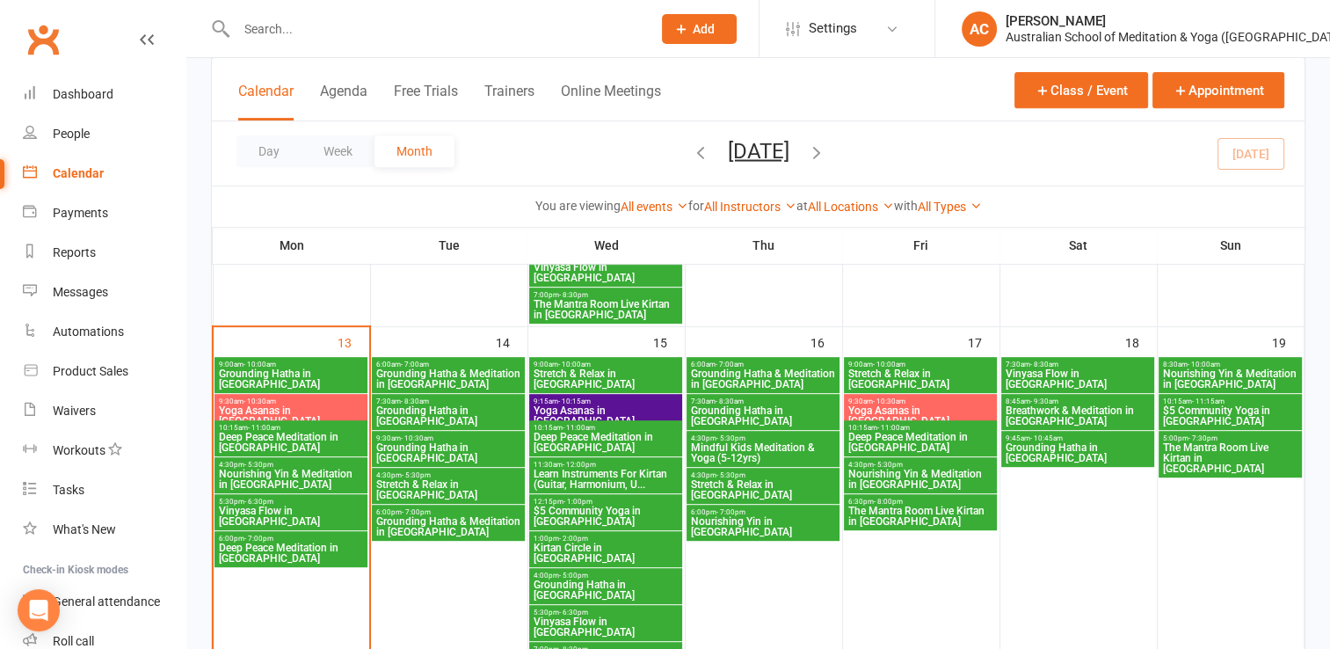
click at [738, 517] on span "Nourishing Yin in [GEOGRAPHIC_DATA]" at bounding box center [763, 526] width 146 height 21
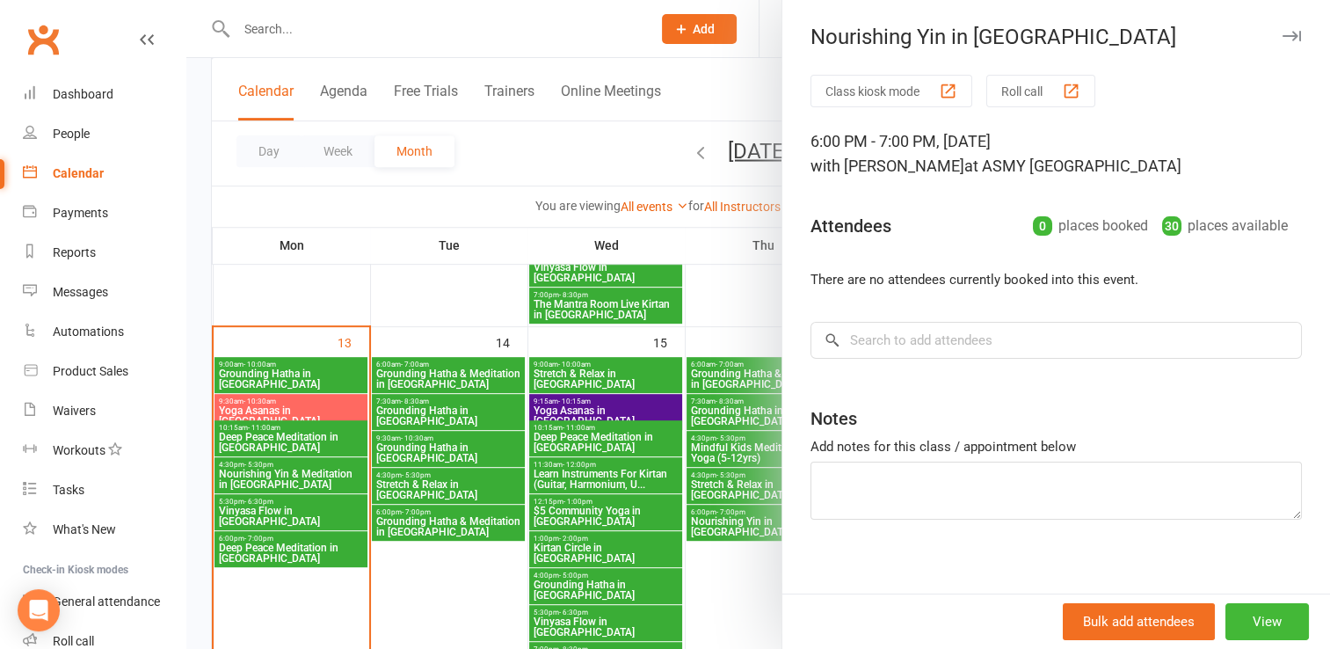
click at [1281, 30] on button "button" at bounding box center [1291, 35] width 21 height 21
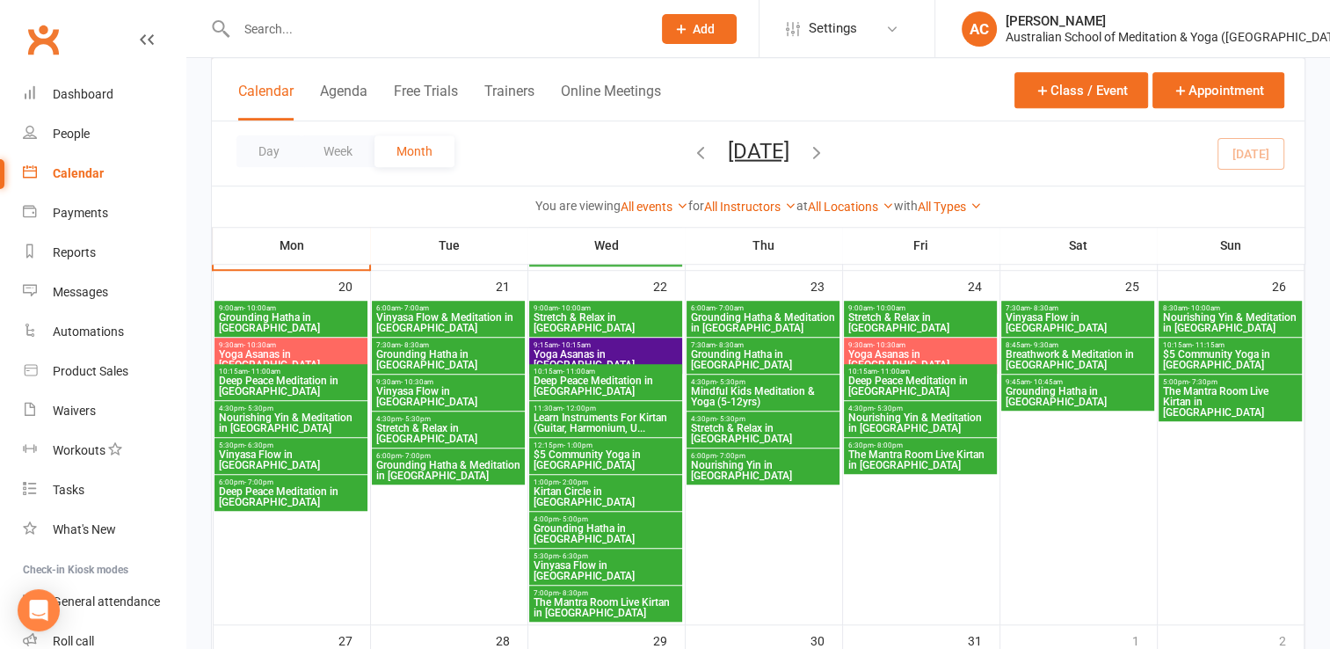
scroll to position [1158, 0]
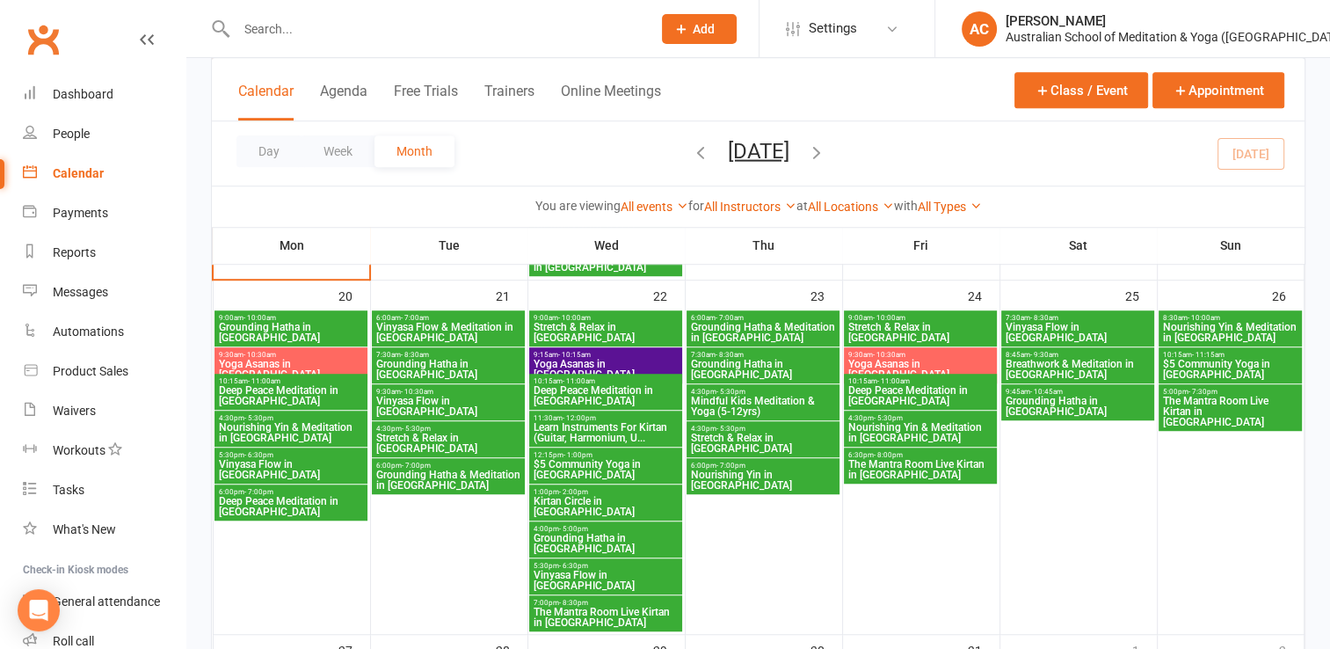
click at [737, 396] on span "Mindful Kids Meditation & Yoga (5-12yrs)" at bounding box center [763, 406] width 146 height 21
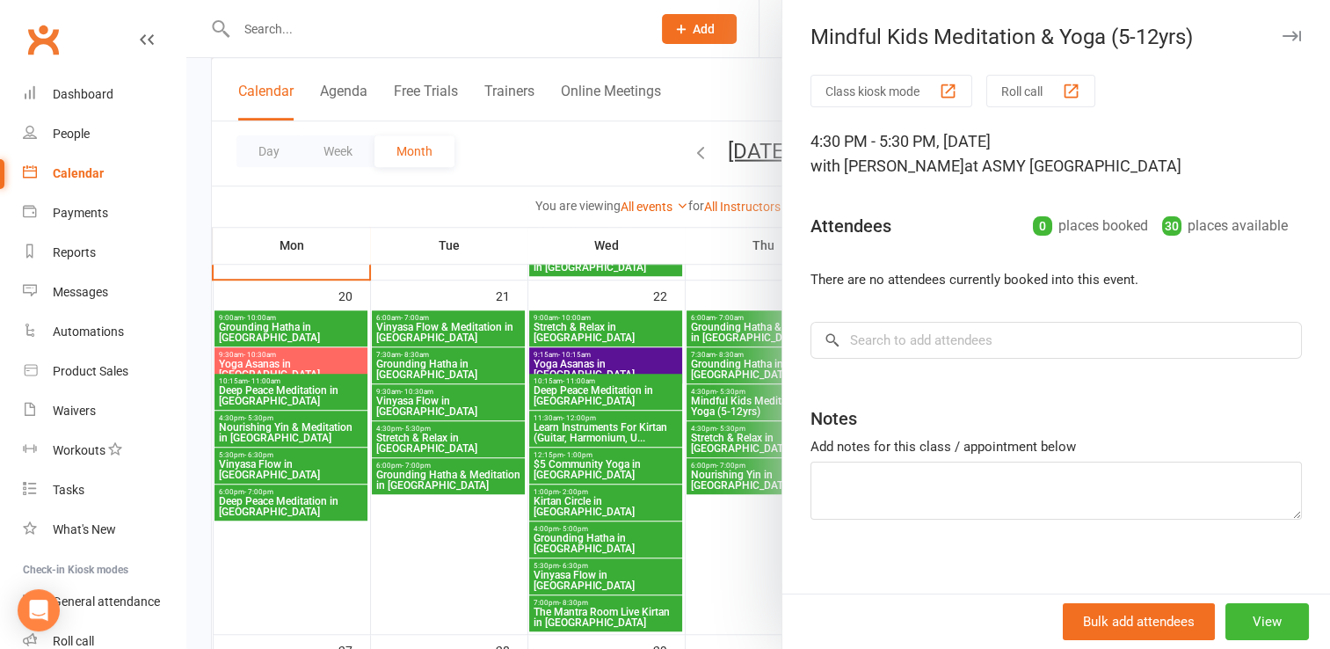
click at [1282, 40] on icon "button" at bounding box center [1291, 36] width 18 height 11
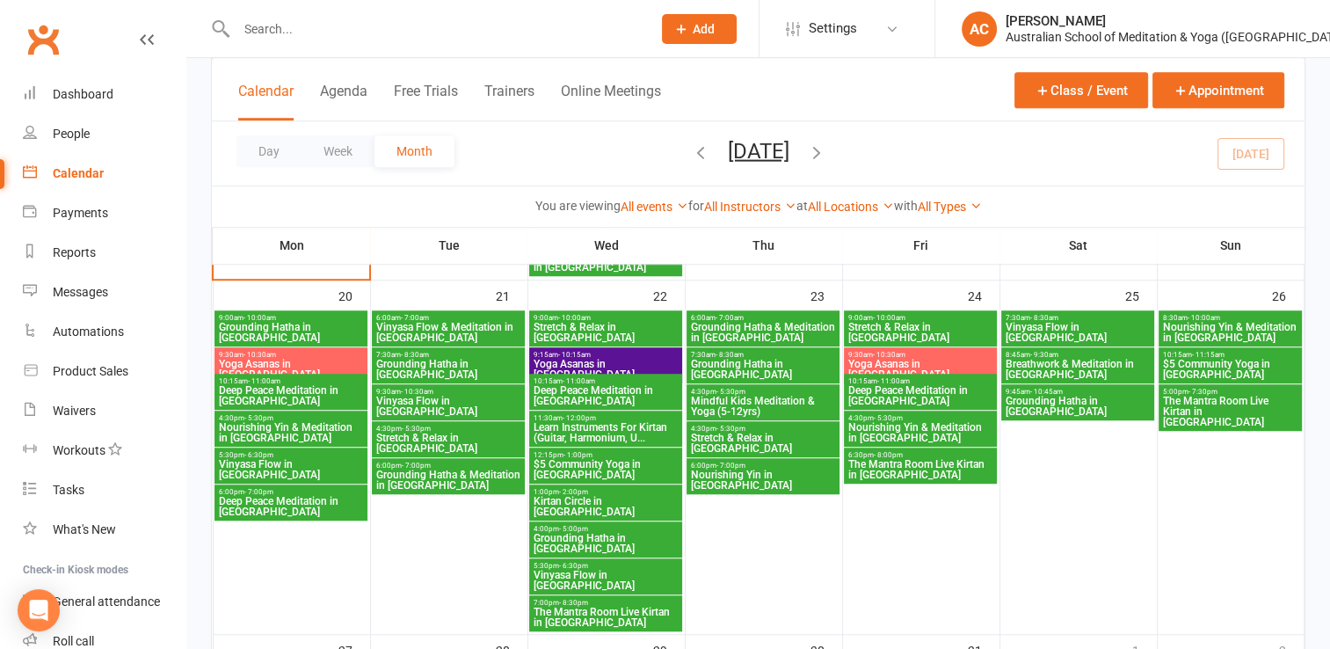
click at [745, 472] on span "Nourishing Yin in [GEOGRAPHIC_DATA]" at bounding box center [763, 479] width 146 height 21
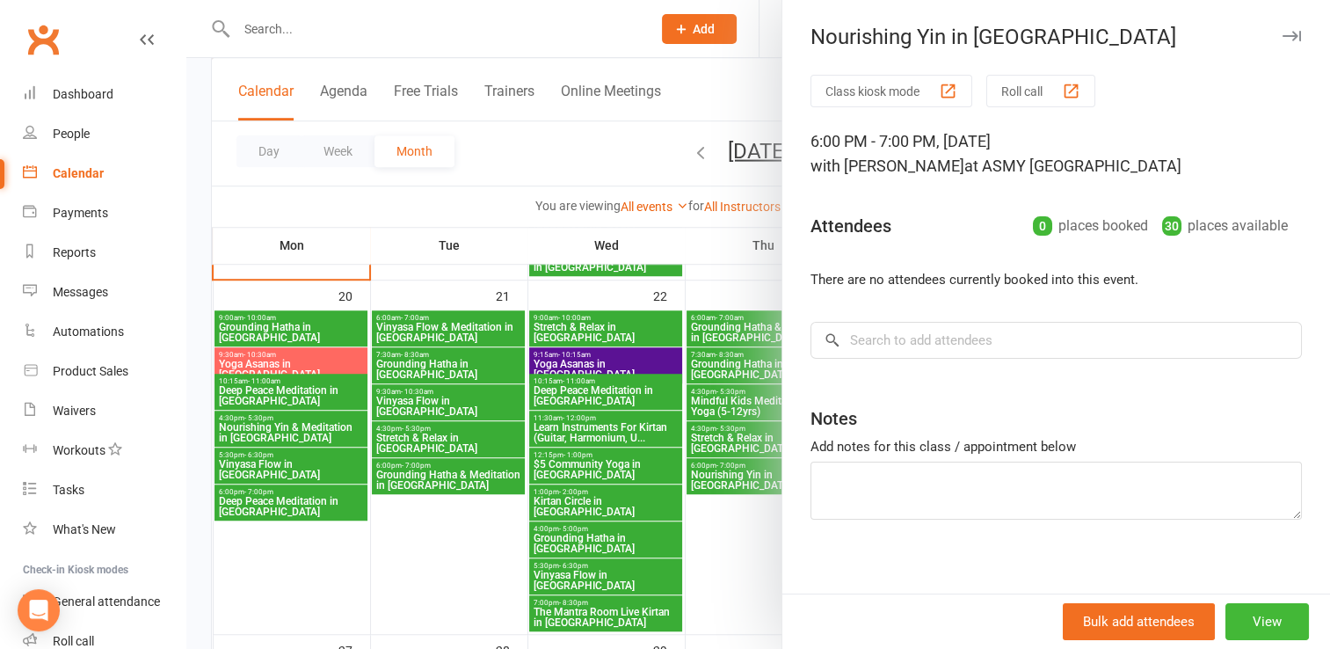
click at [1282, 39] on icon "button" at bounding box center [1291, 36] width 18 height 11
